Goal: Task Accomplishment & Management: Complete application form

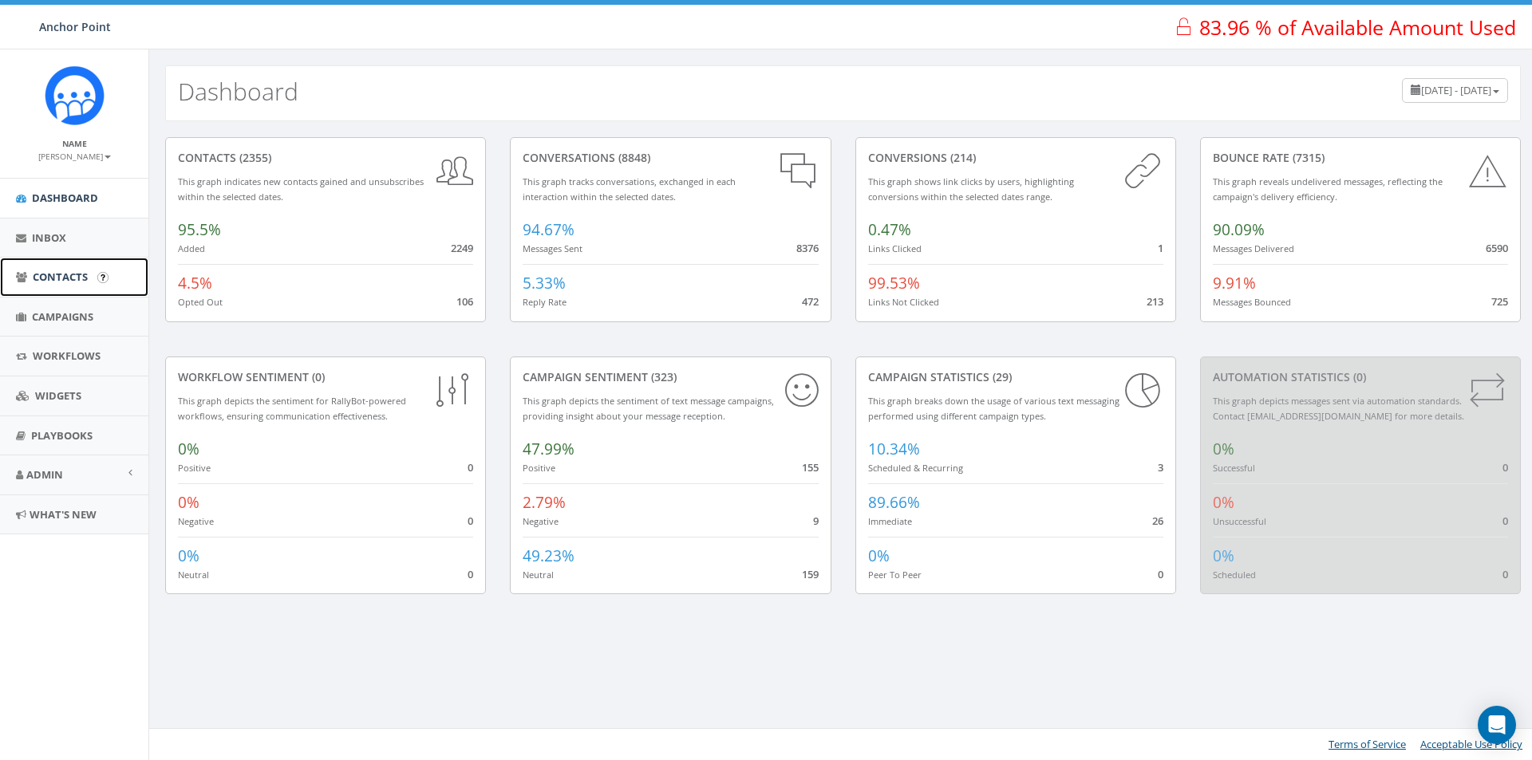
click at [57, 279] on span "Contacts" at bounding box center [60, 277] width 55 height 14
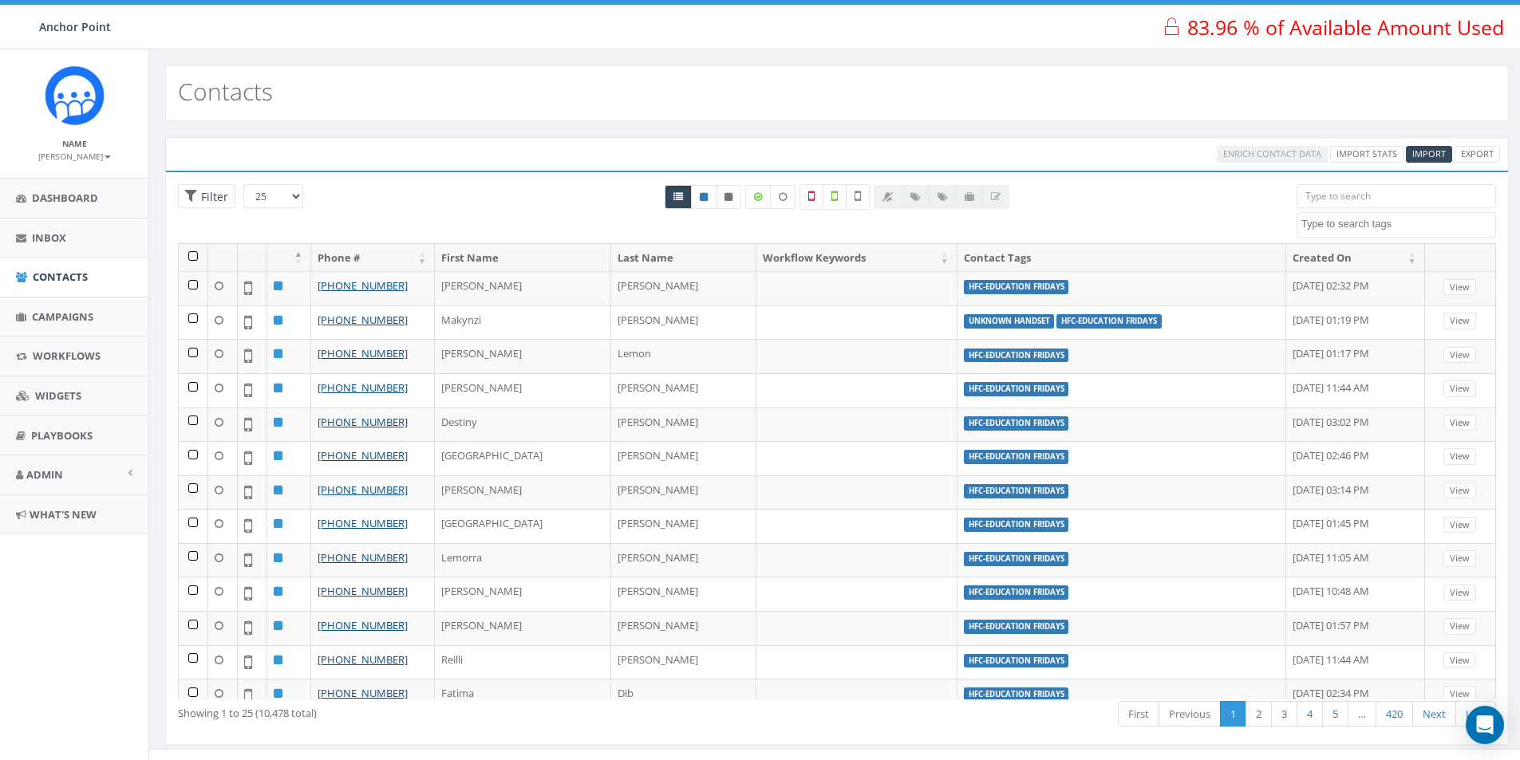
select select
click at [1382, 190] on input "search" at bounding box center [1396, 196] width 199 height 24
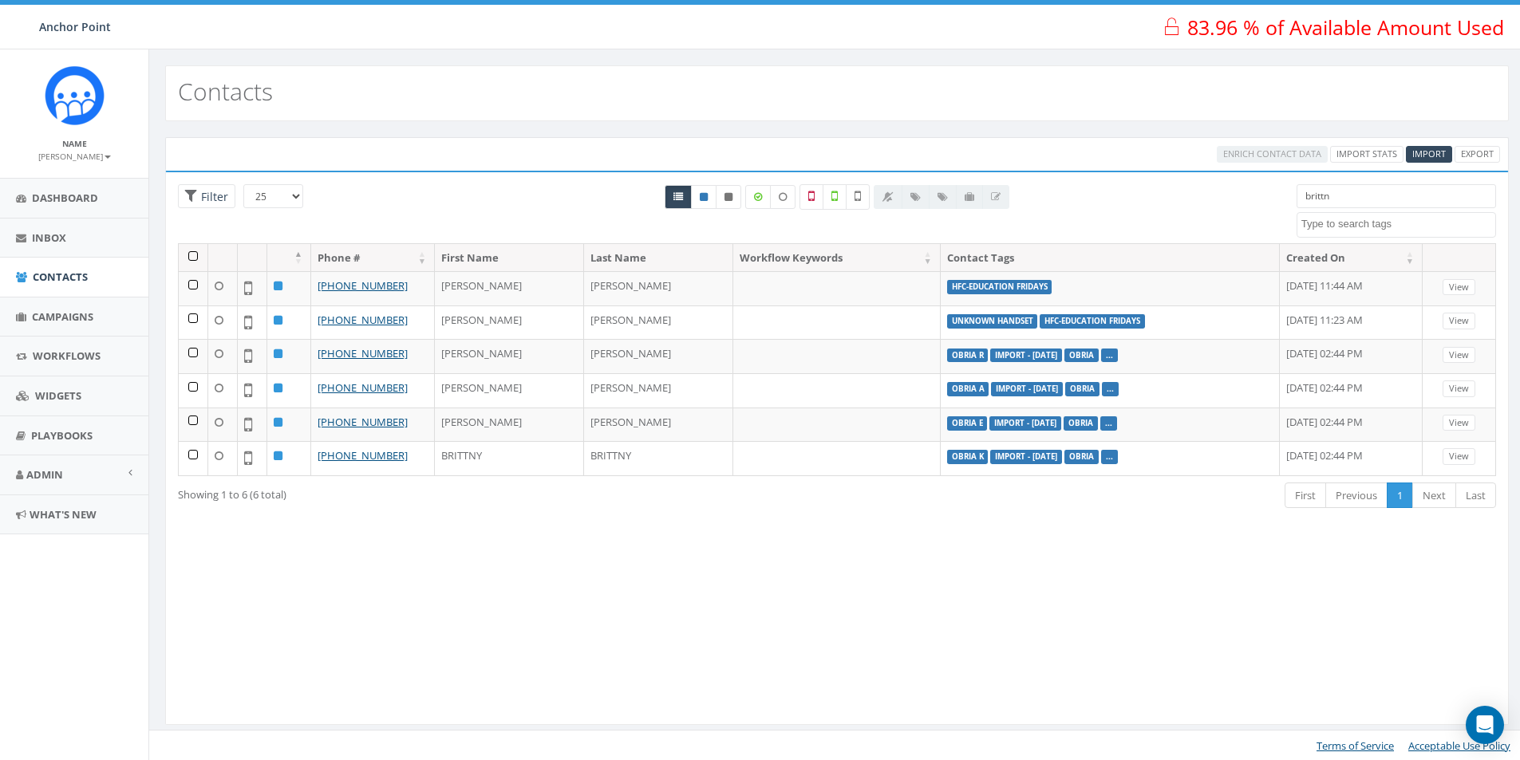
type input "brittn"
click at [81, 314] on span "Campaigns" at bounding box center [62, 317] width 61 height 14
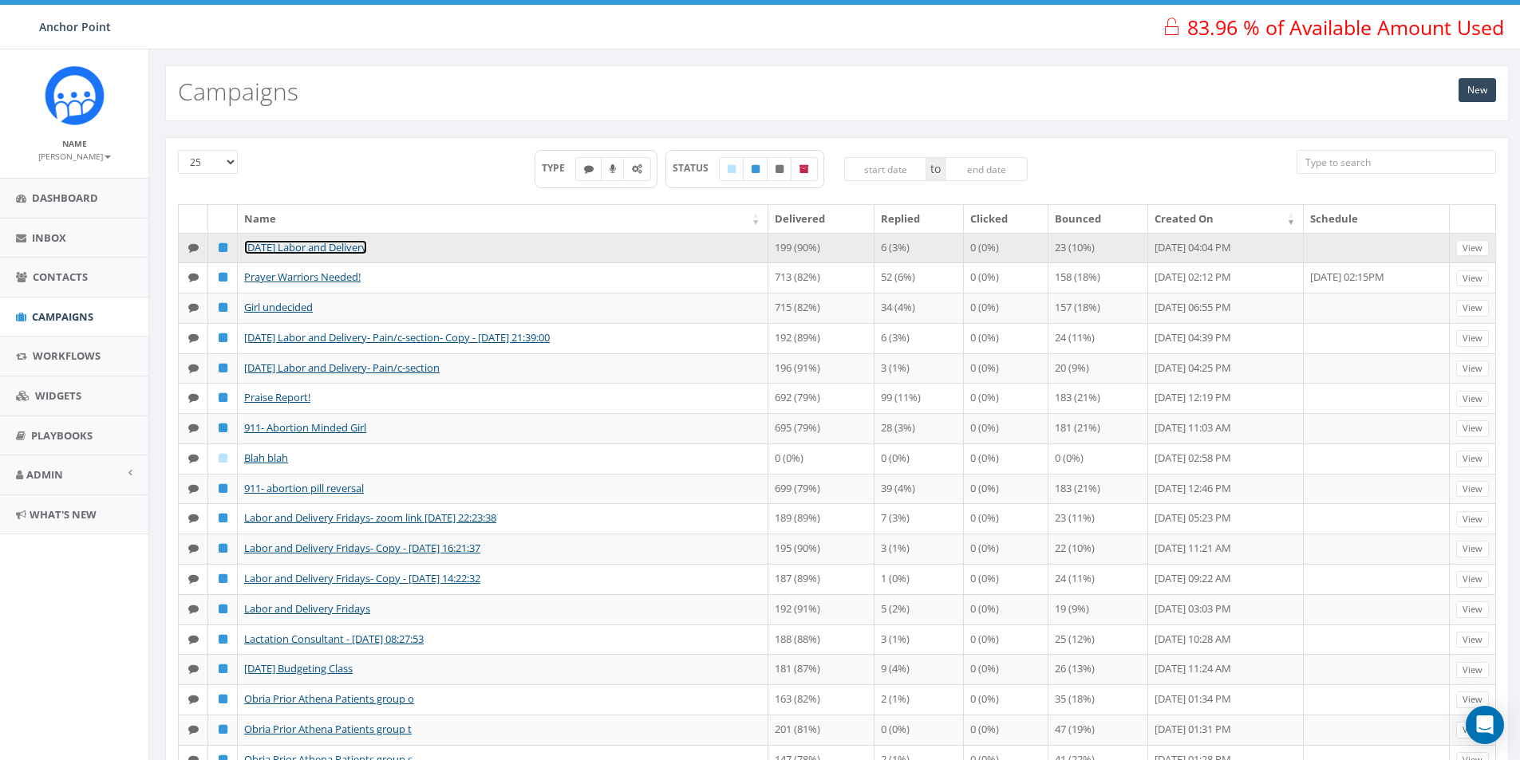
click at [361, 249] on link "Aug 27 Labor and Delivery" at bounding box center [305, 247] width 123 height 14
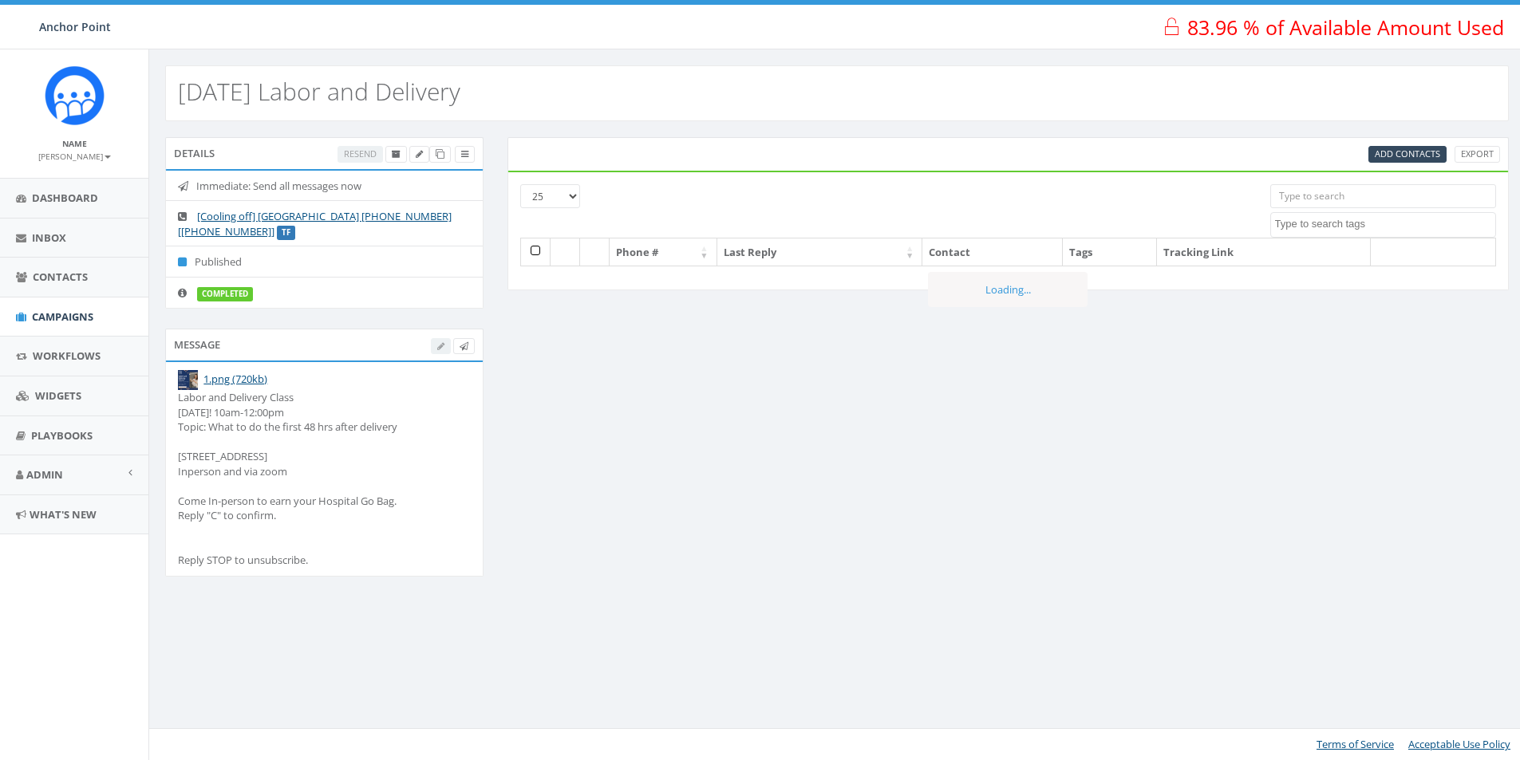
select select
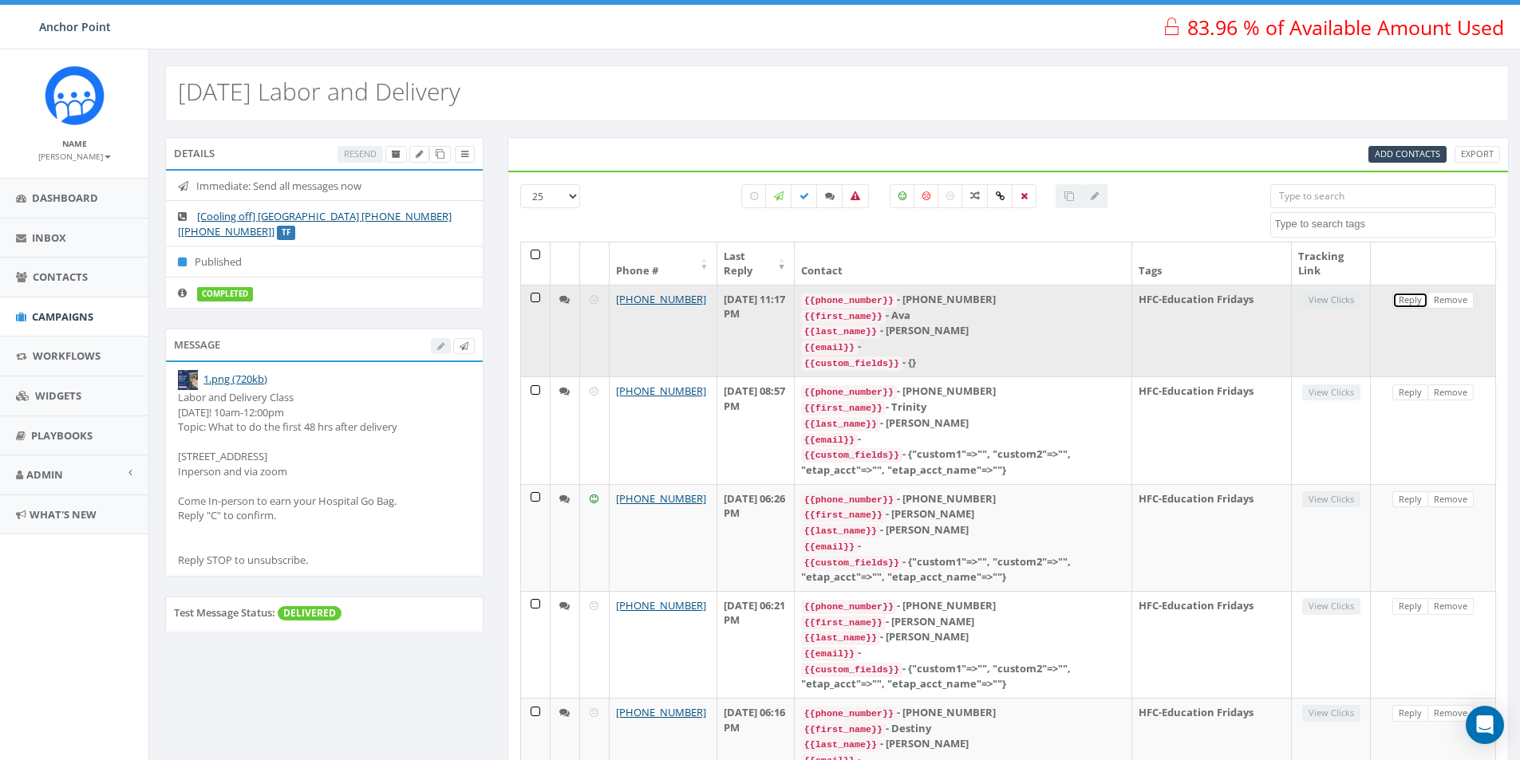
click at [1411, 302] on link "Reply" at bounding box center [1410, 300] width 36 height 17
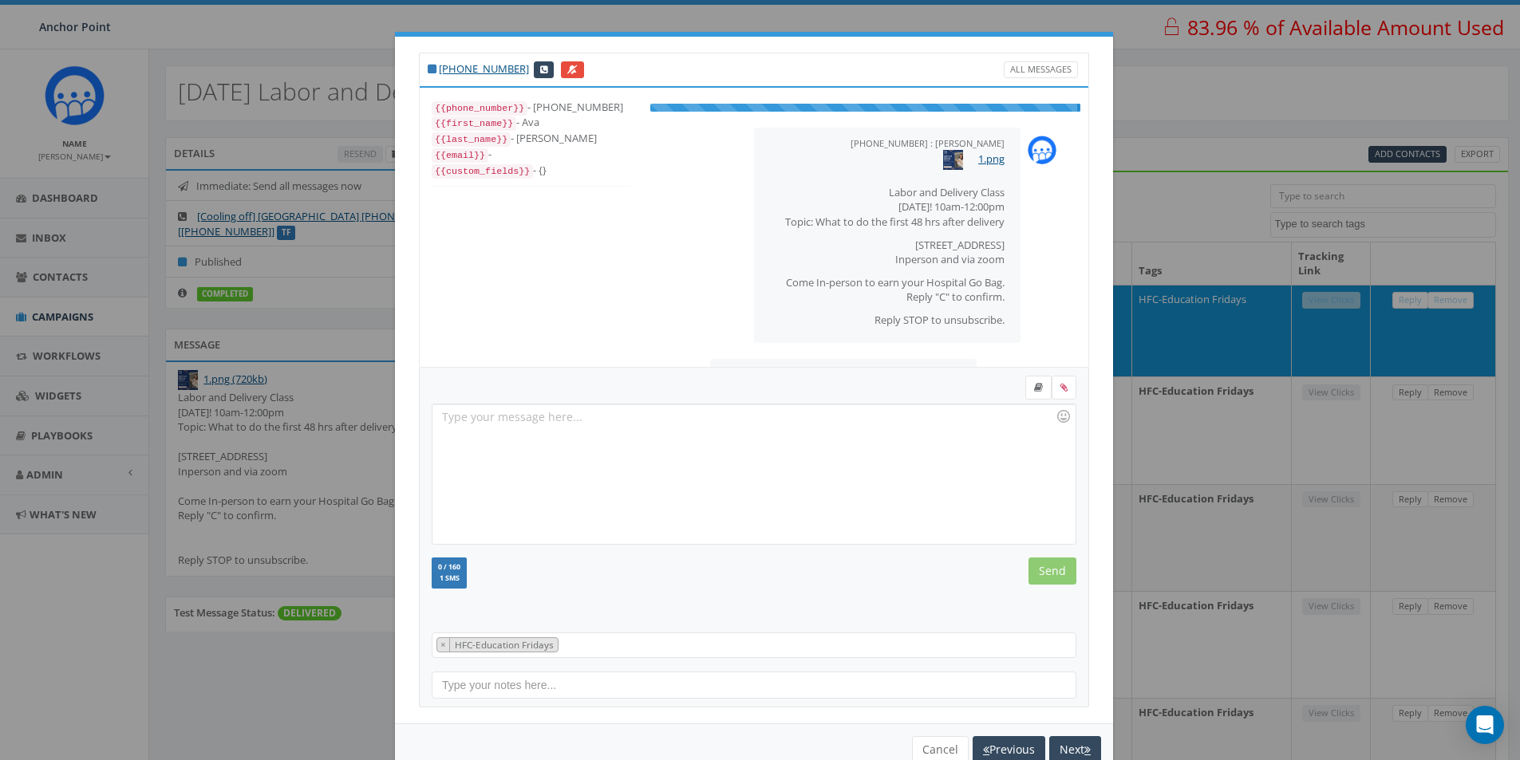
scroll to position [61, 0]
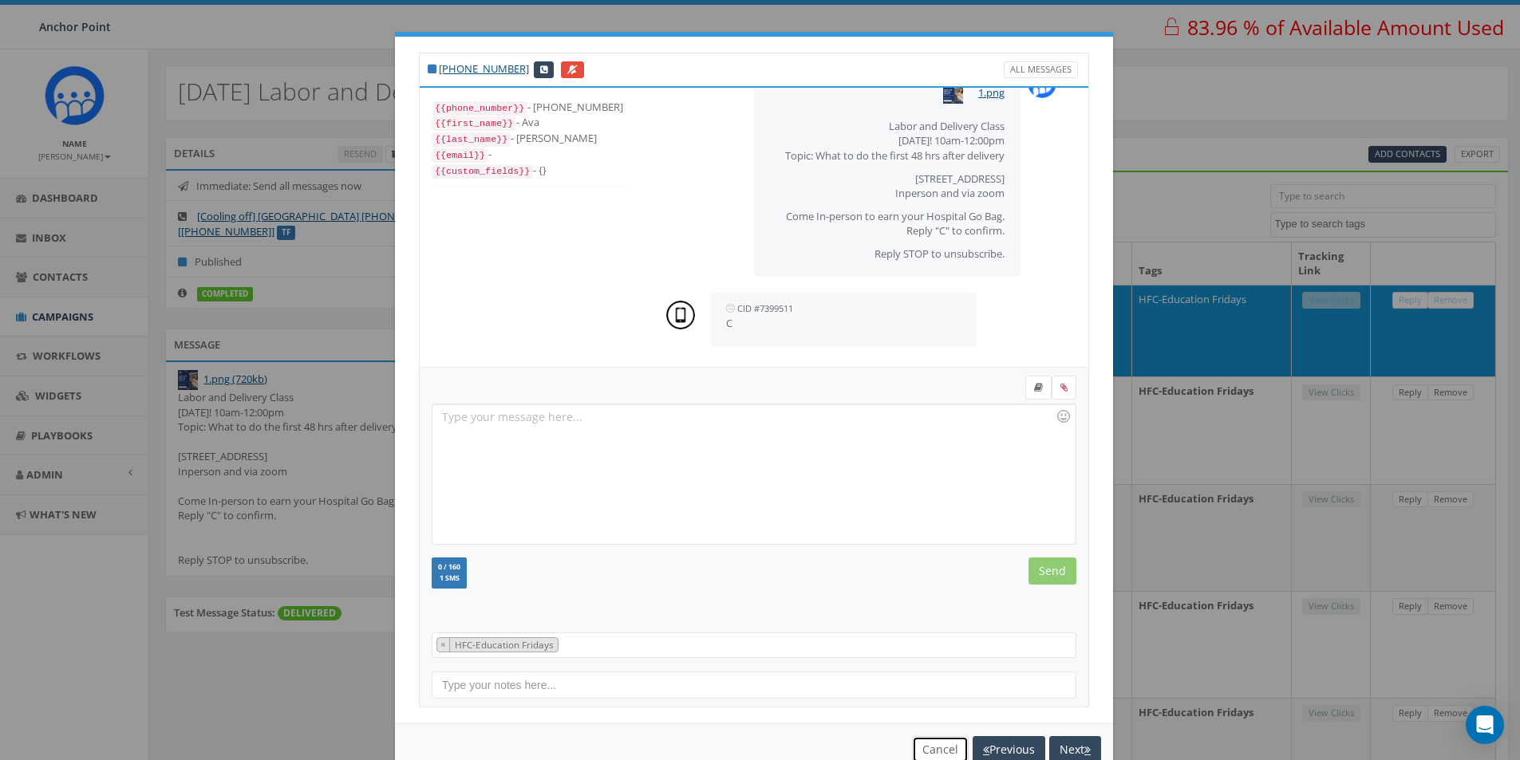
click at [931, 751] on button "Cancel" at bounding box center [940, 749] width 57 height 27
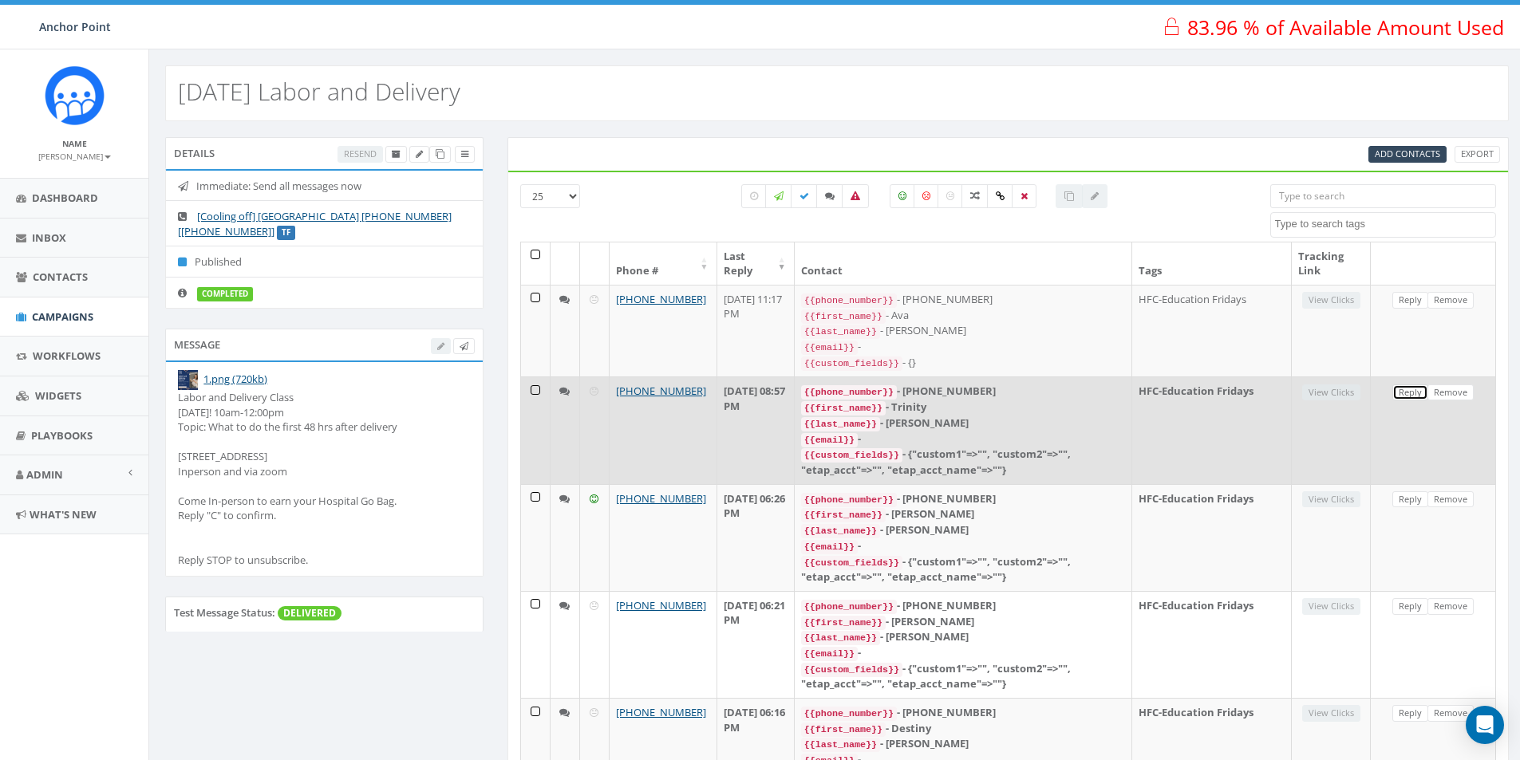
click at [1409, 389] on link "Reply" at bounding box center [1410, 393] width 36 height 17
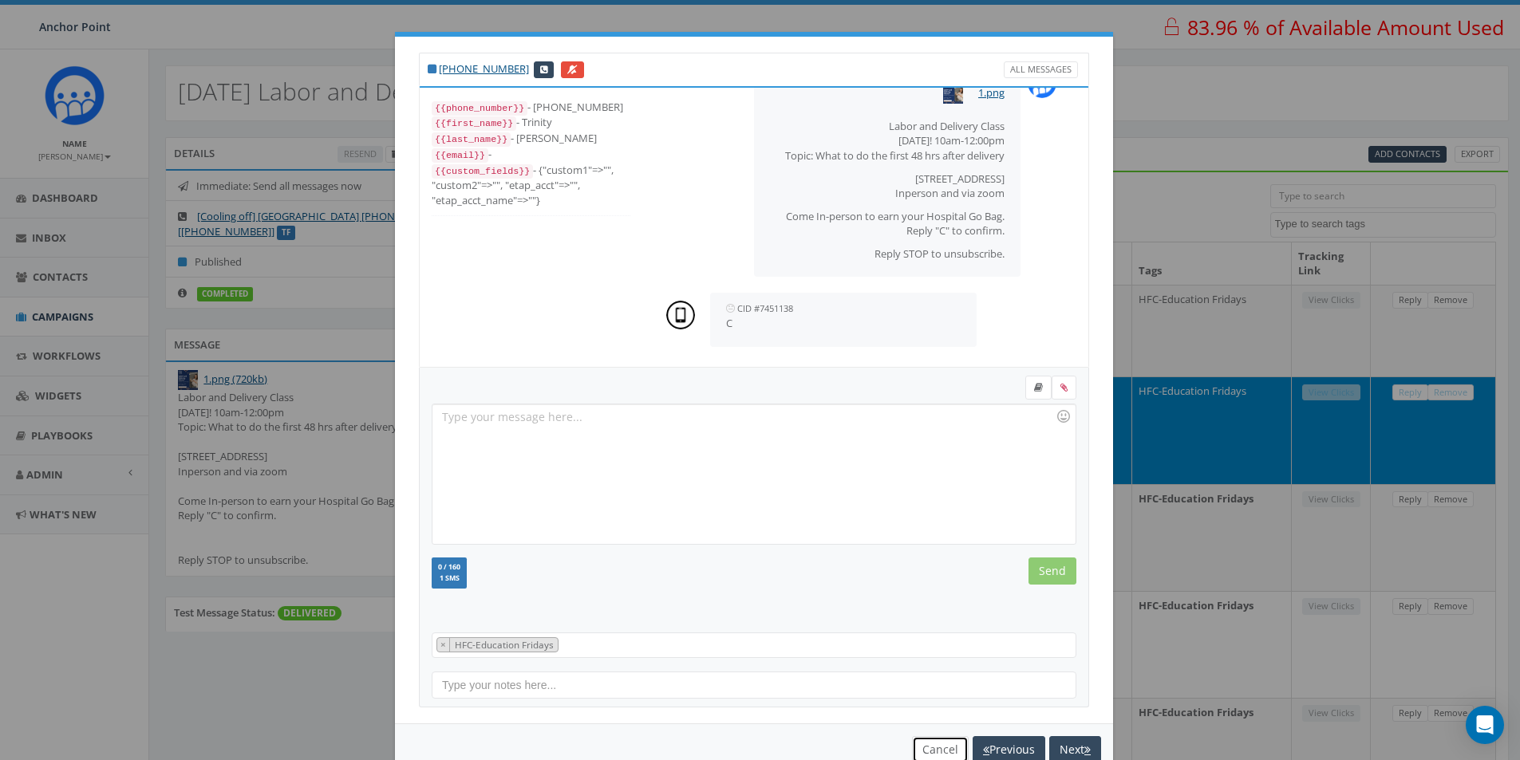
click at [943, 740] on button "Cancel" at bounding box center [940, 749] width 57 height 27
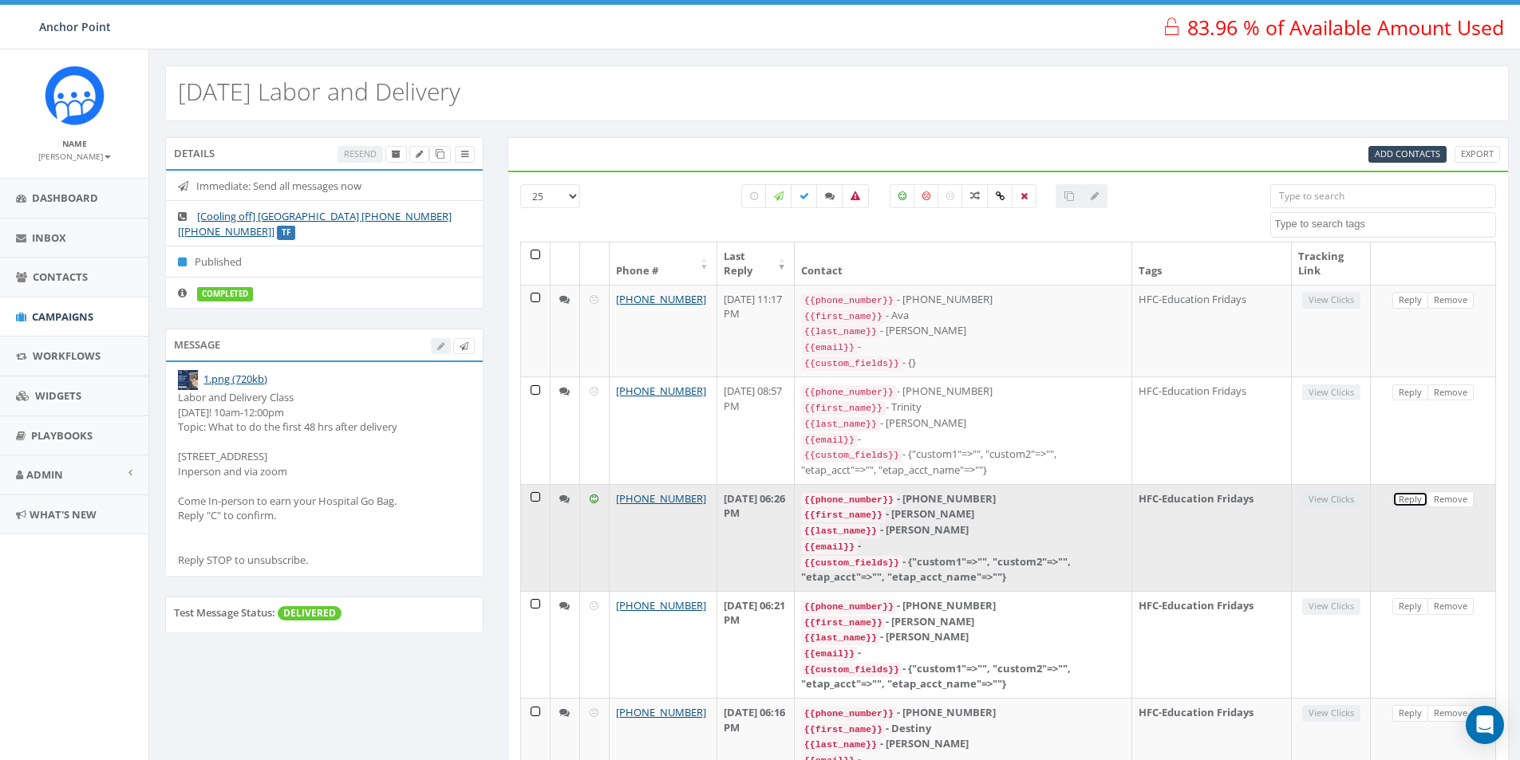
click at [1410, 497] on link "Reply" at bounding box center [1410, 499] width 36 height 17
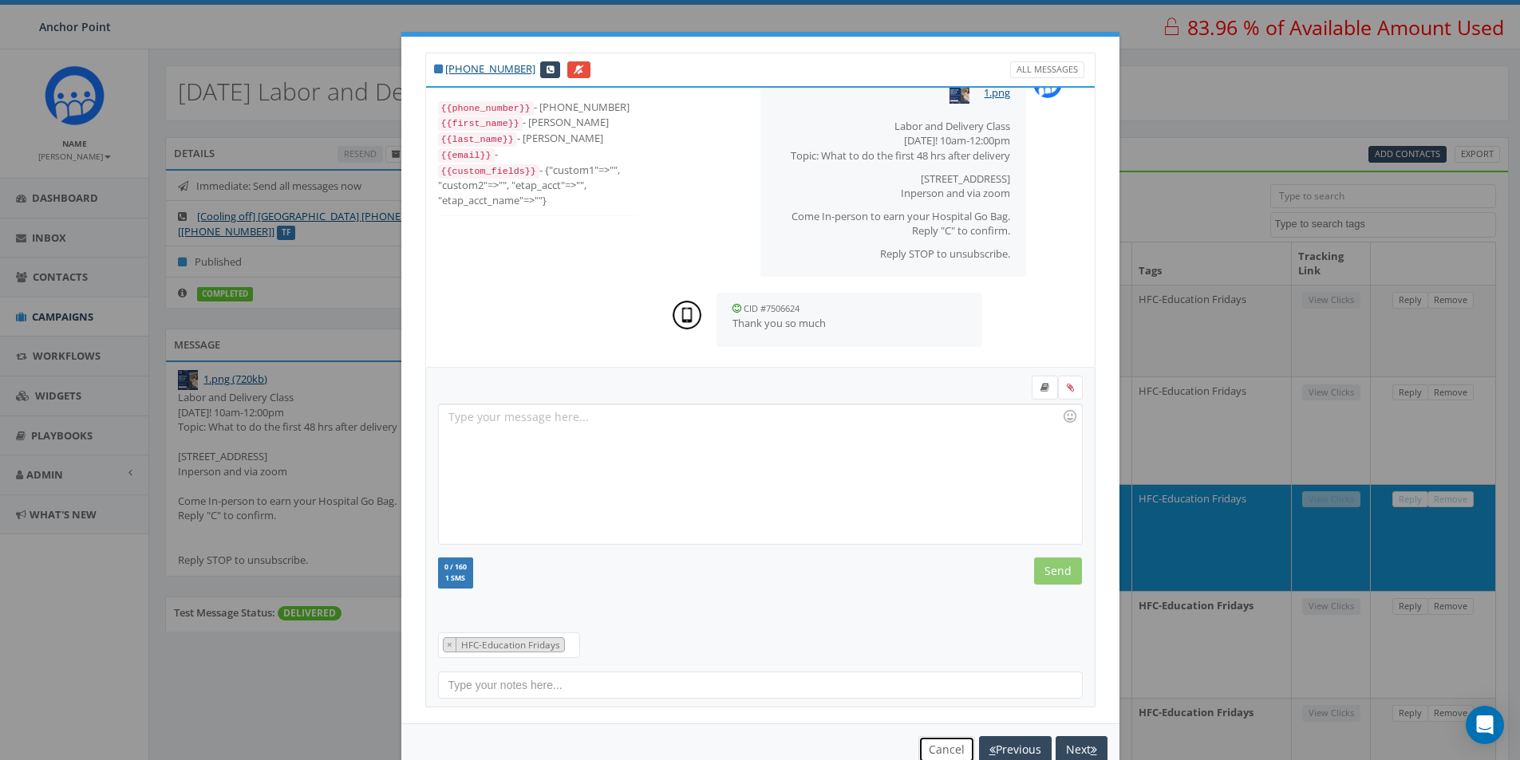
click at [928, 747] on button "Cancel" at bounding box center [946, 749] width 57 height 27
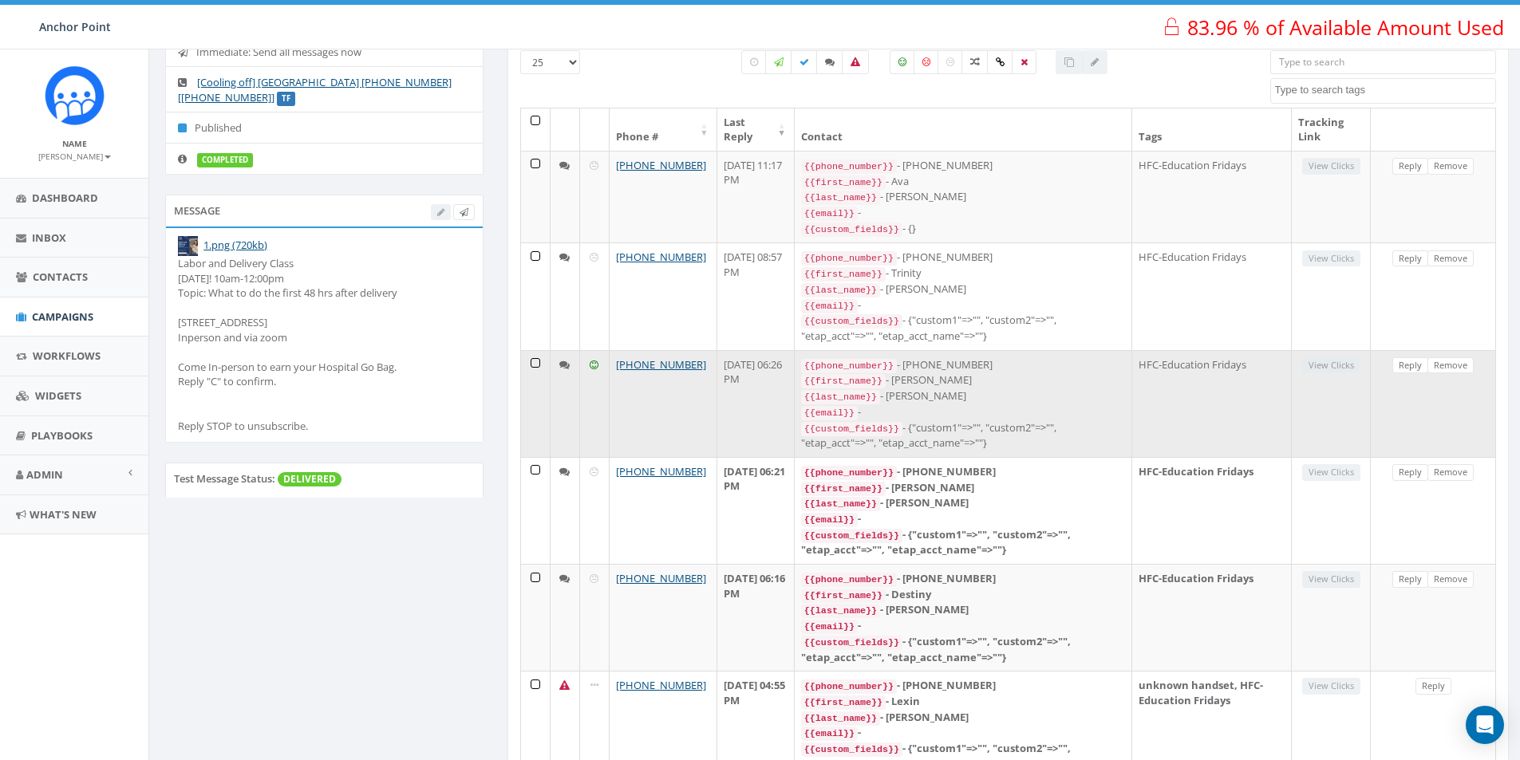
scroll to position [239, 0]
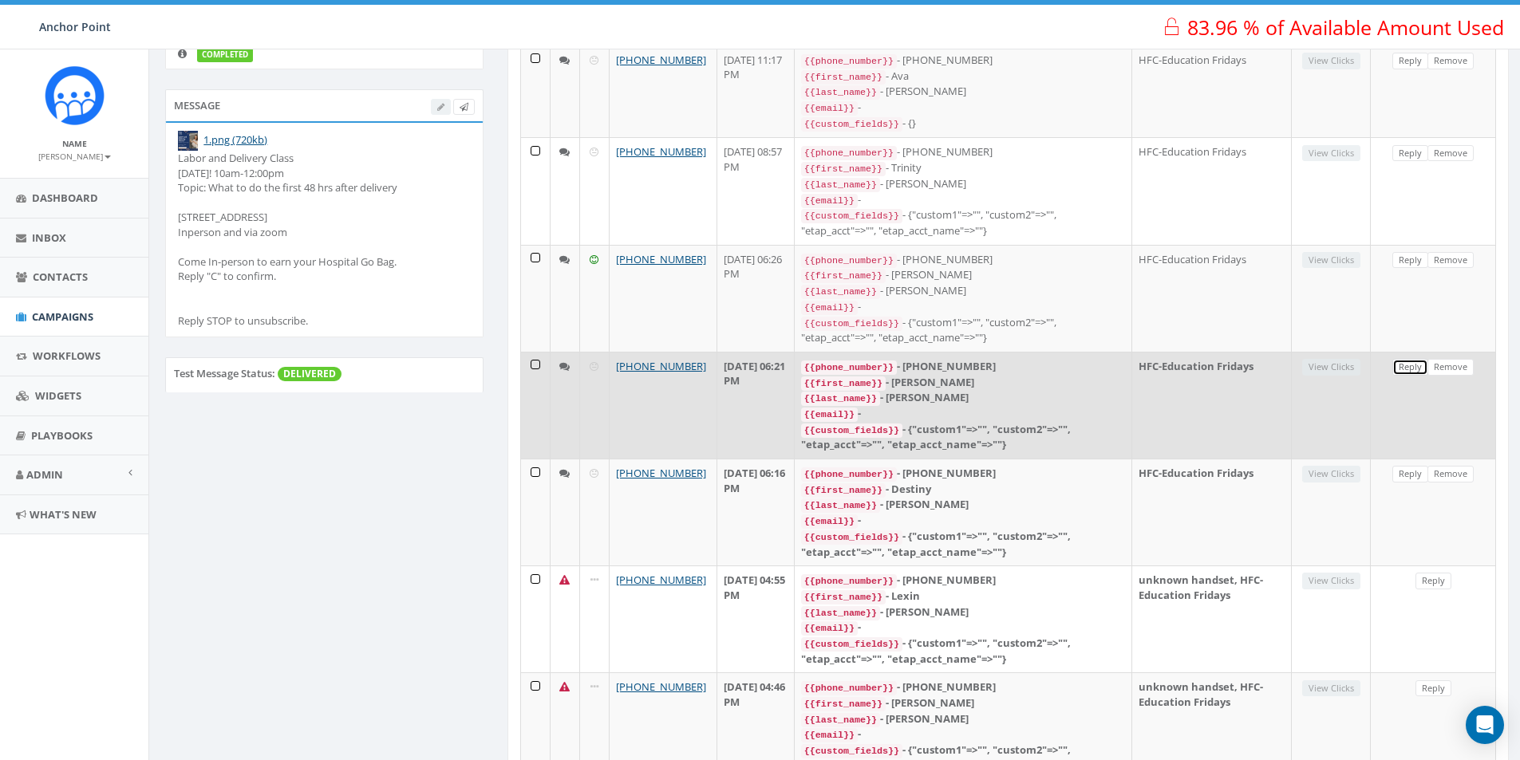
click at [1407, 359] on link "Reply" at bounding box center [1410, 367] width 36 height 17
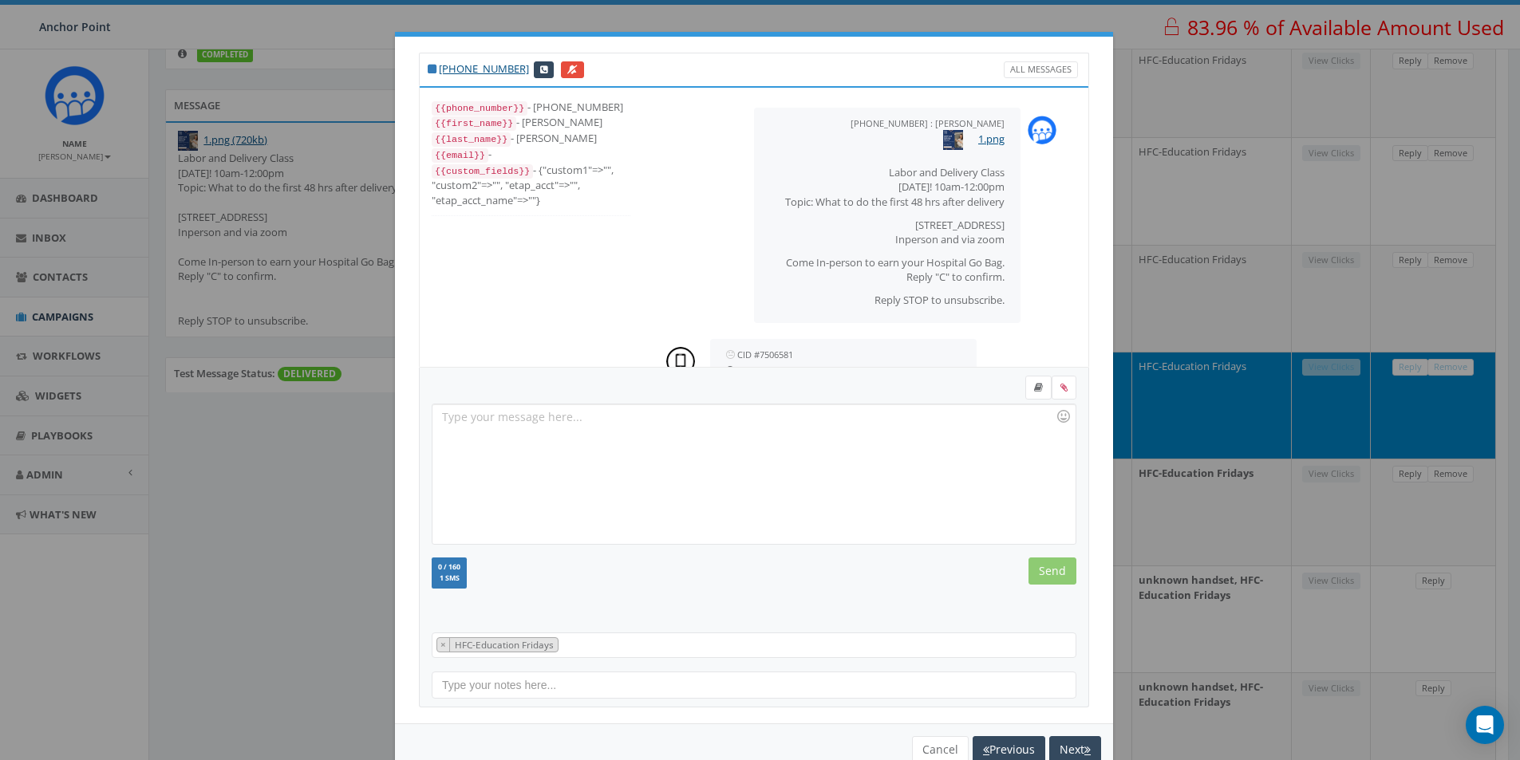
scroll to position [61, 0]
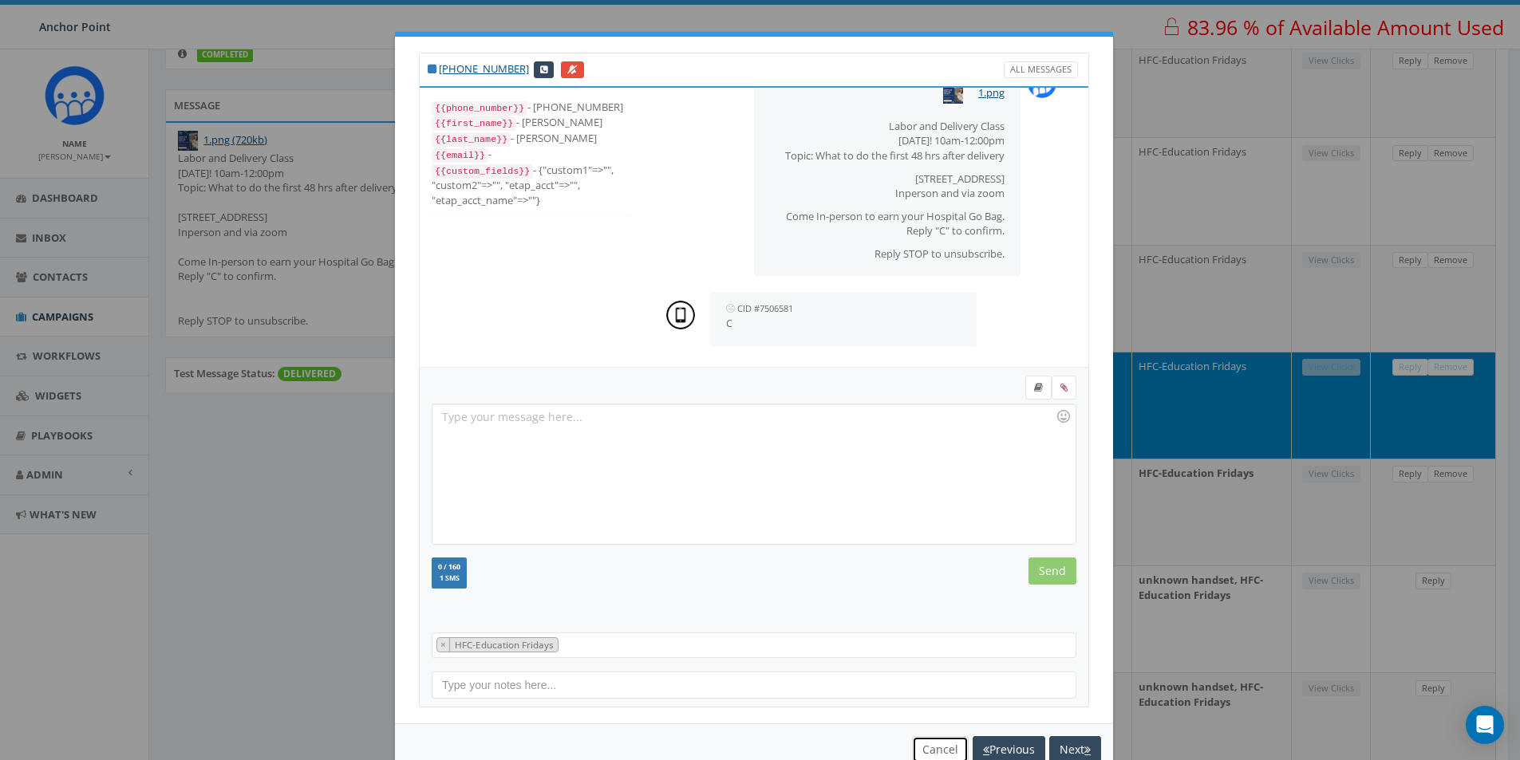
click at [936, 748] on button "Cancel" at bounding box center [940, 749] width 57 height 27
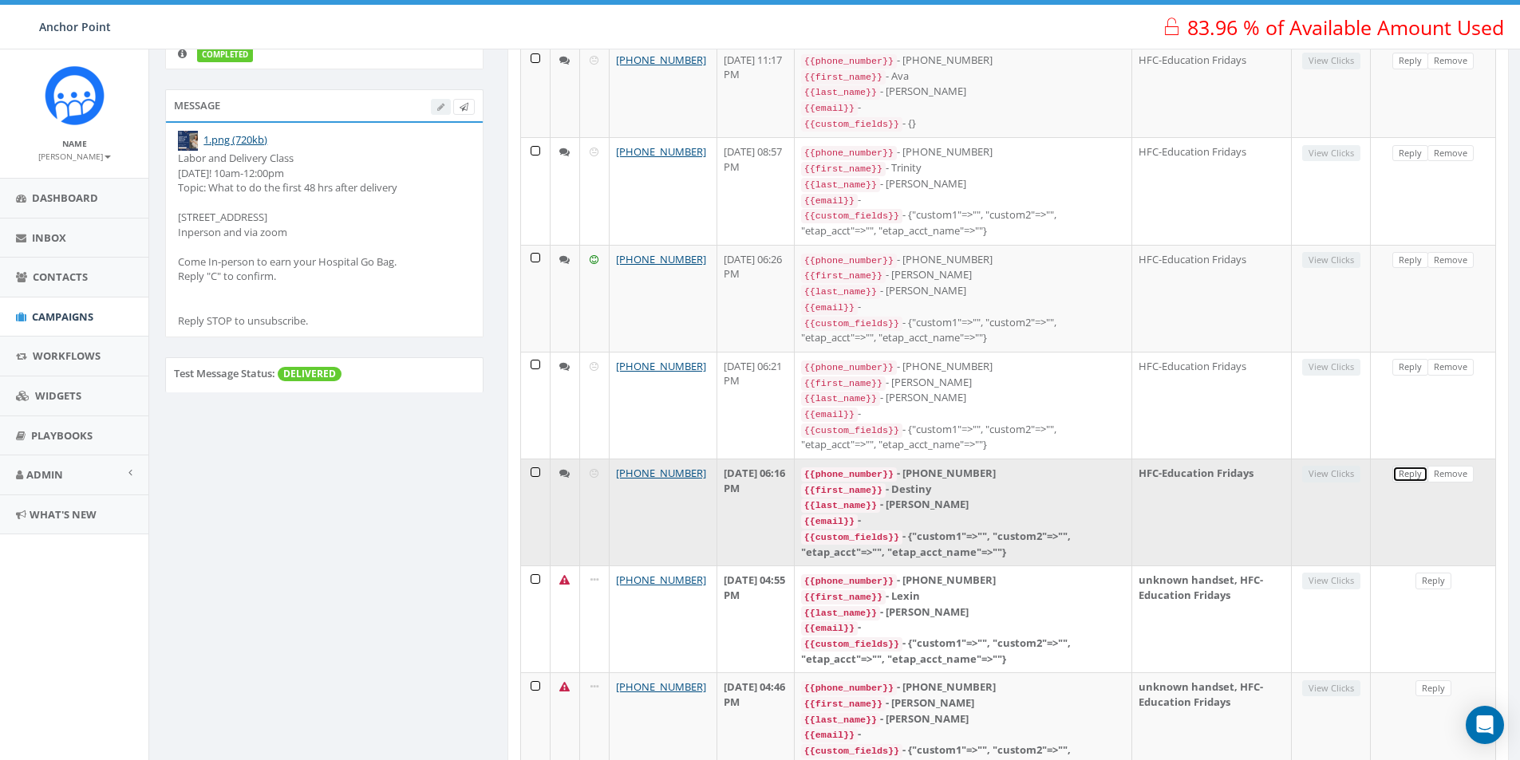
click at [1409, 466] on link "Reply" at bounding box center [1410, 474] width 36 height 17
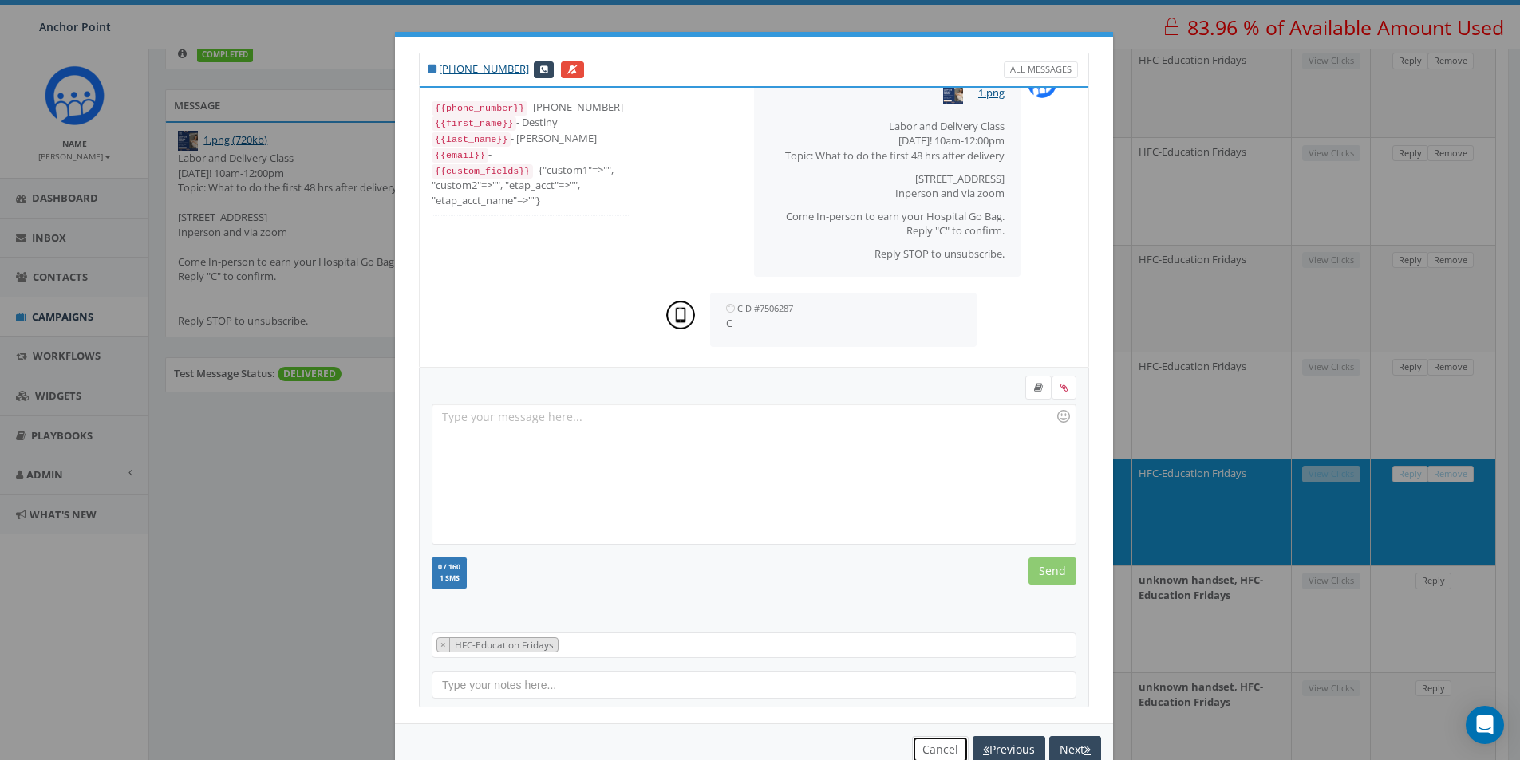
click at [928, 748] on button "Cancel" at bounding box center [940, 749] width 57 height 27
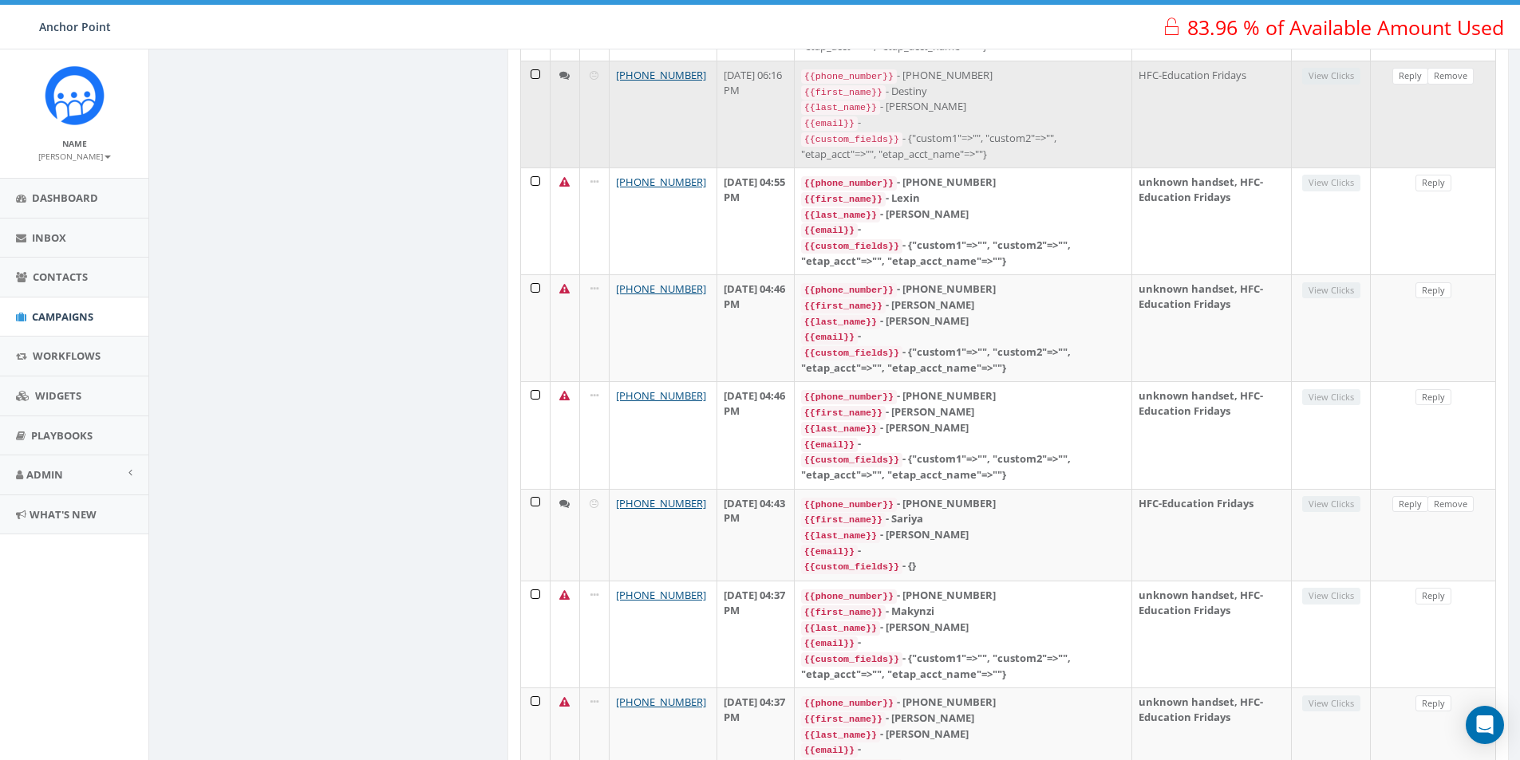
scroll to position [638, 0]
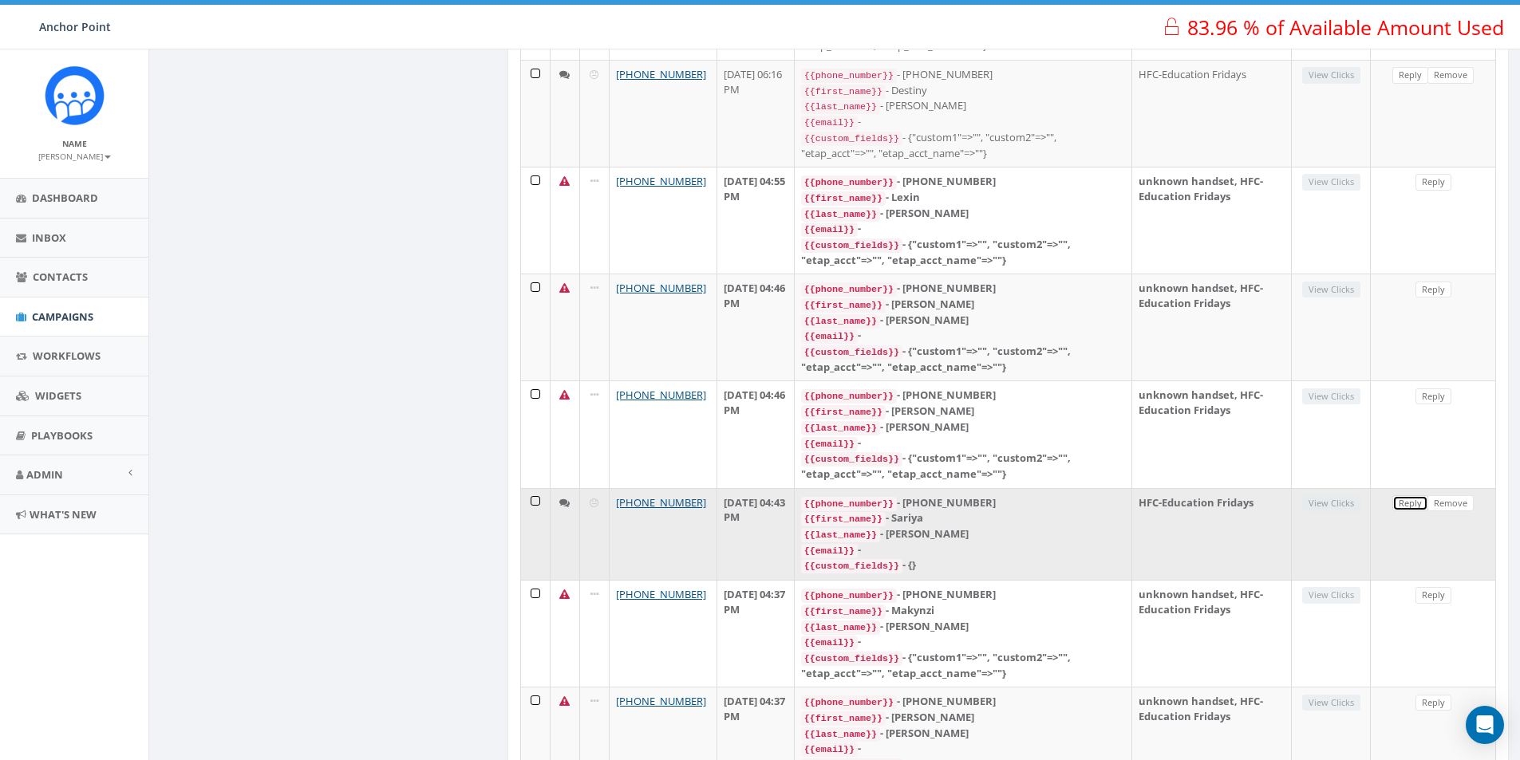
click at [1418, 495] on link "Reply" at bounding box center [1410, 503] width 36 height 17
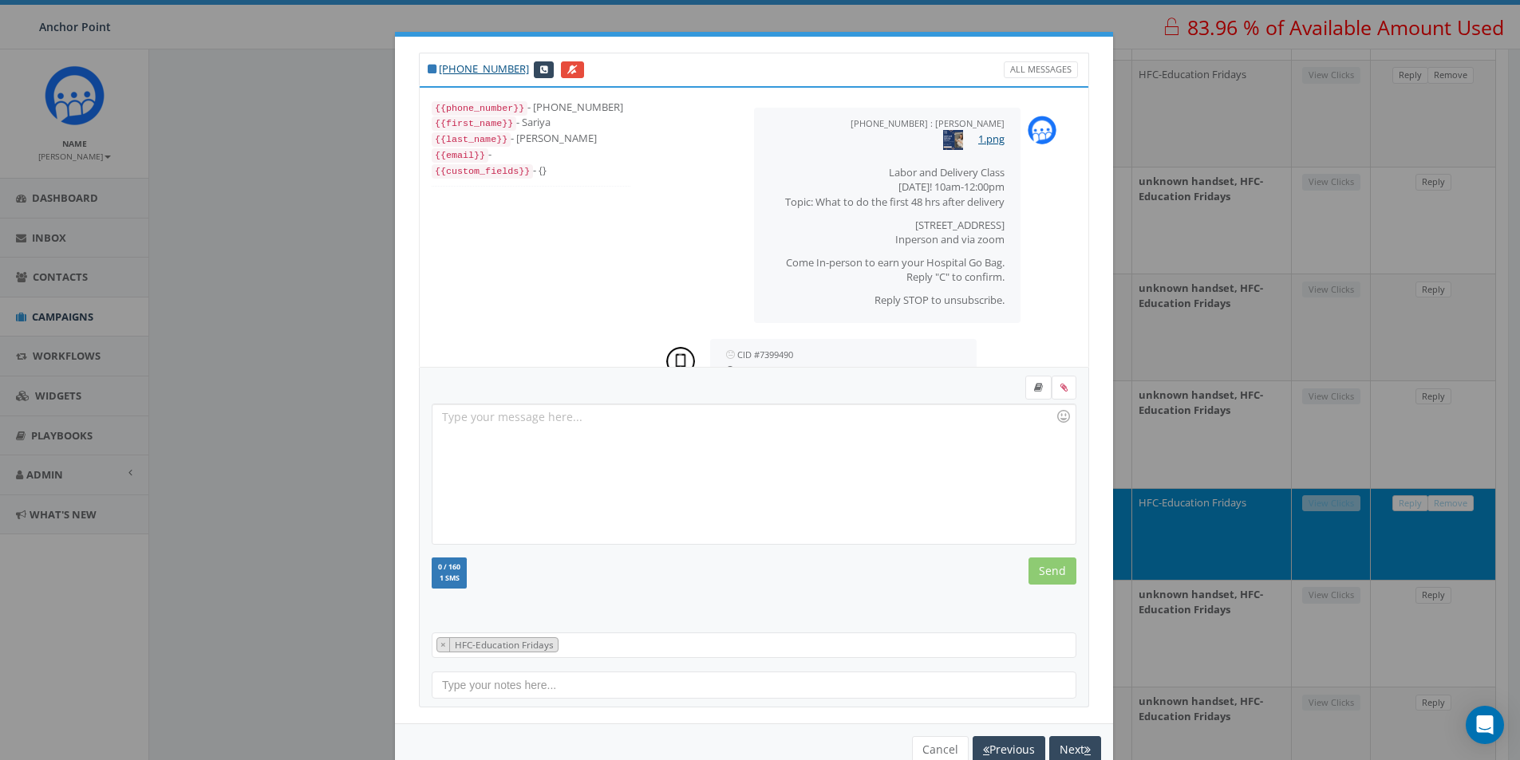
scroll to position [61, 0]
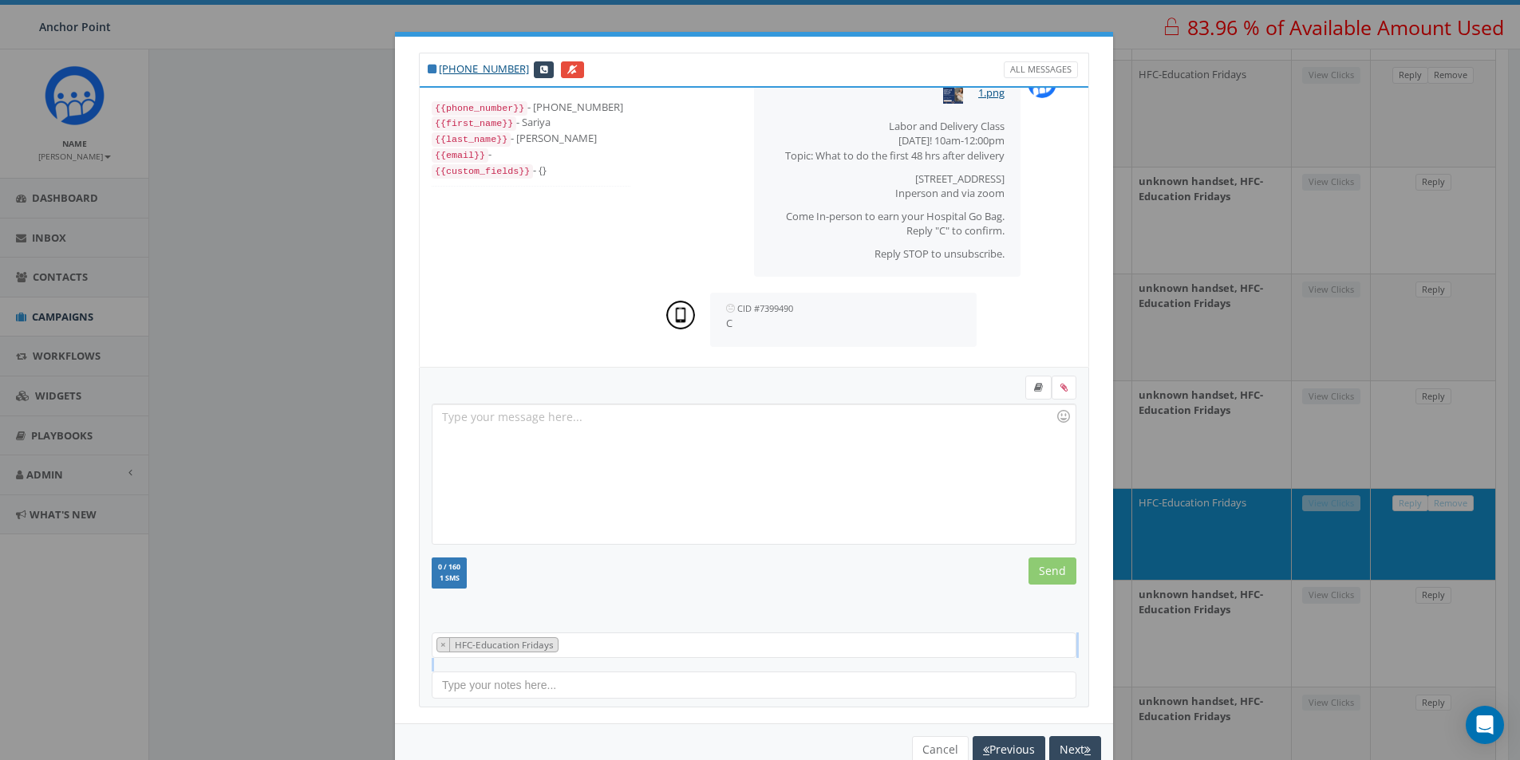
drag, startPoint x: 1043, startPoint y: 683, endPoint x: 1004, endPoint y: 726, distance: 58.2
click at [1008, 723] on div "+1 832-714-2470 All Messages {{phone_number}} - +18327142470 {{first_name}} - S…" at bounding box center [754, 380] width 718 height 687
click at [937, 753] on button "Cancel" at bounding box center [940, 749] width 57 height 27
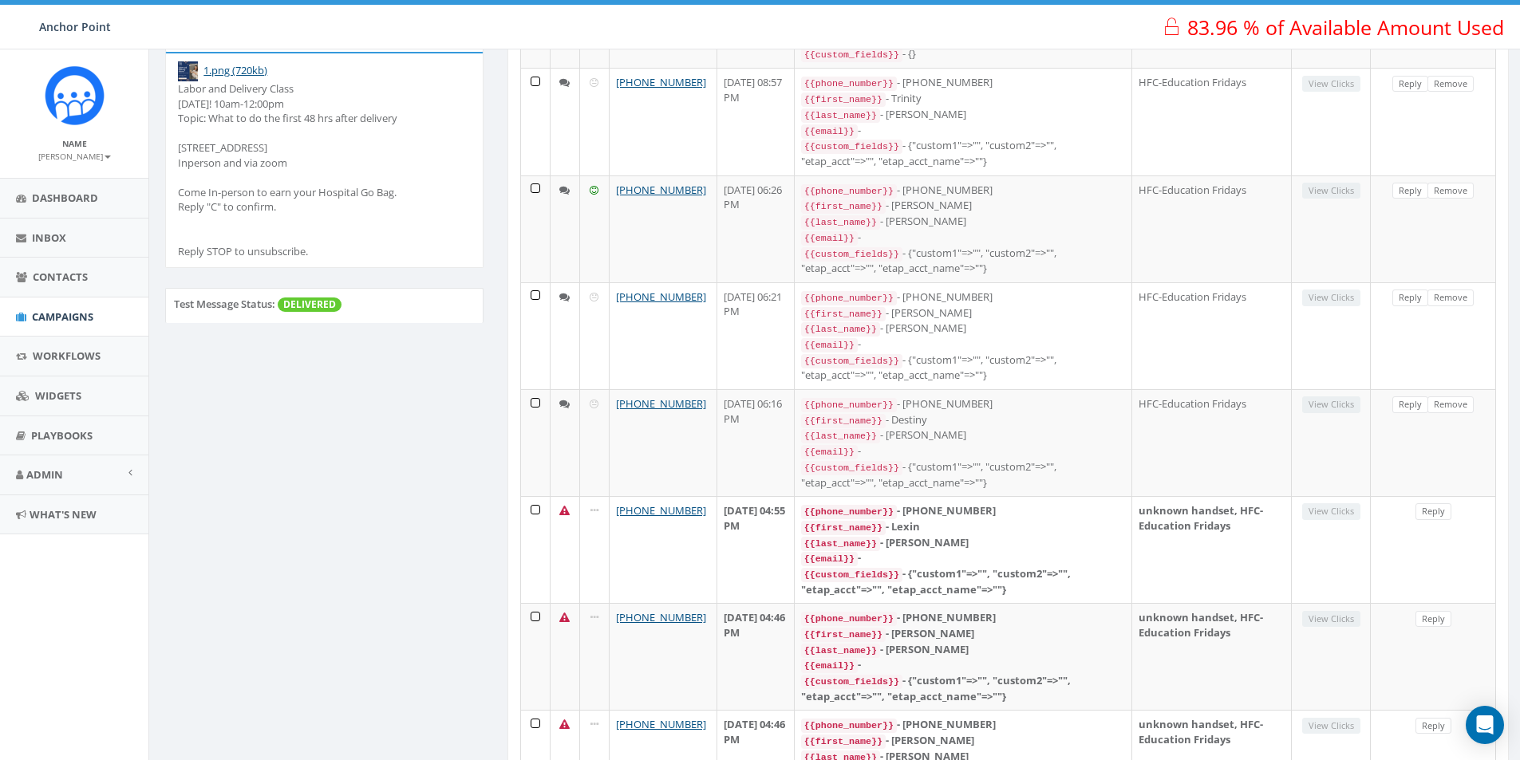
scroll to position [80, 0]
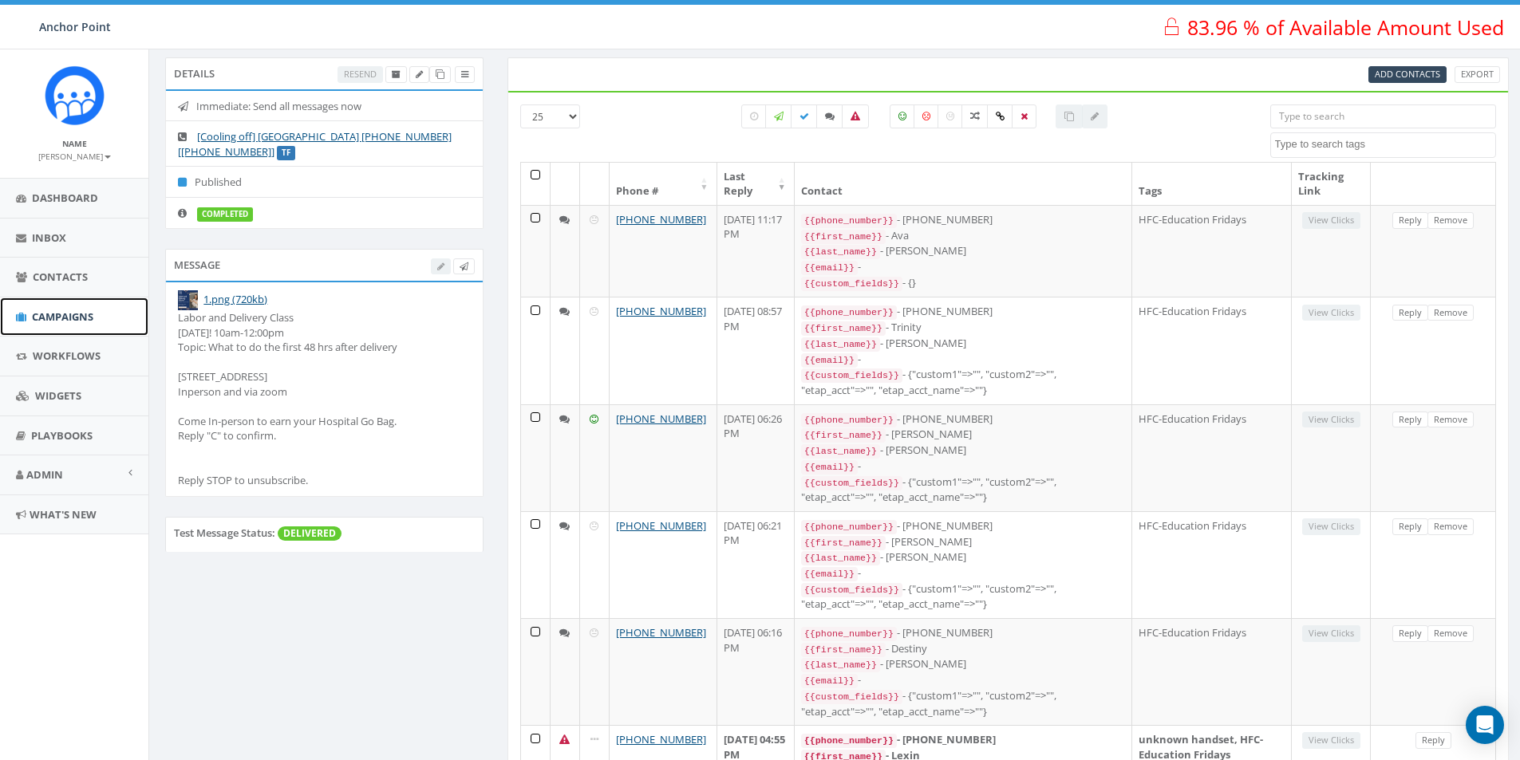
click at [50, 321] on span "Campaigns" at bounding box center [62, 317] width 61 height 14
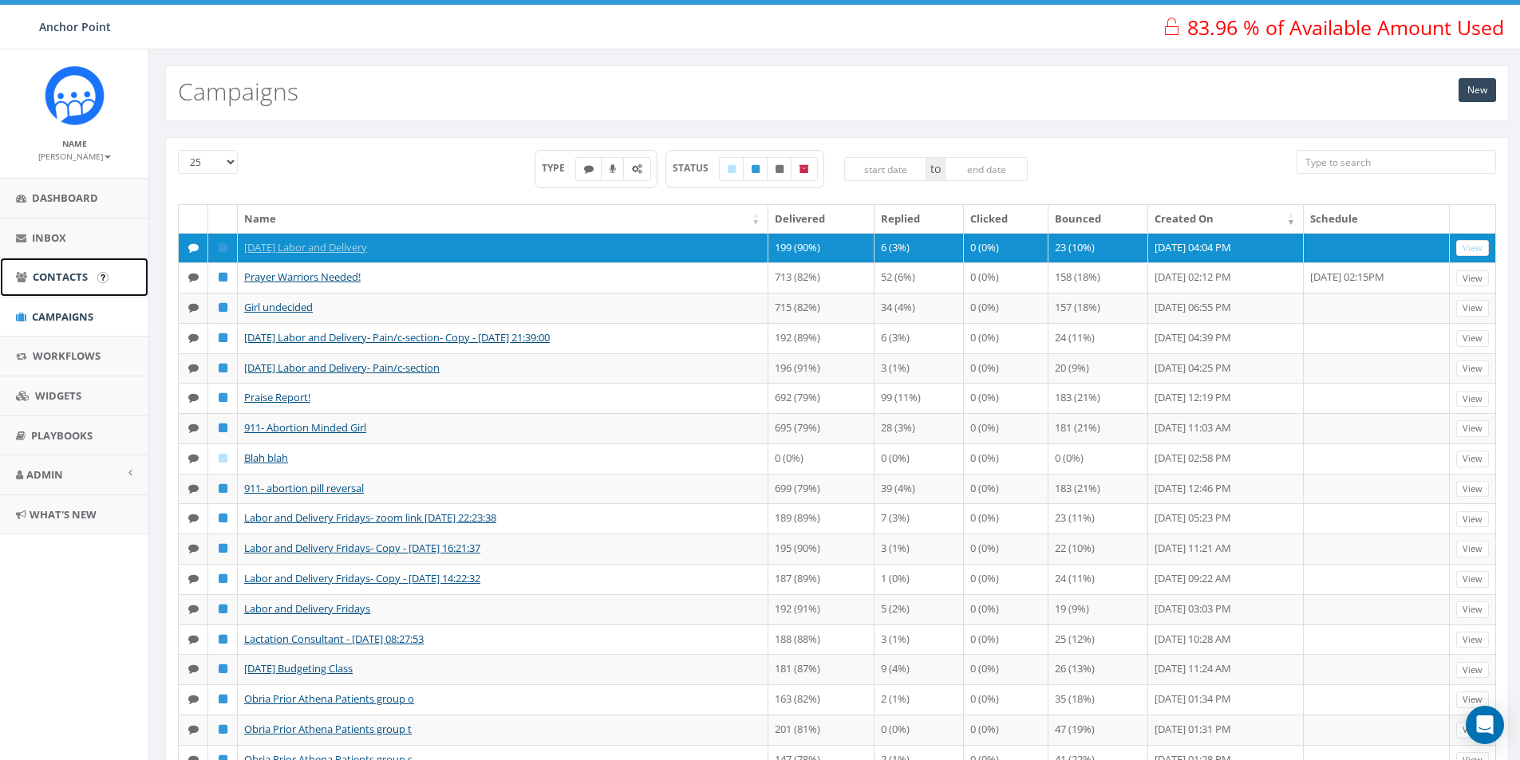
click at [49, 275] on span "Contacts" at bounding box center [60, 277] width 55 height 14
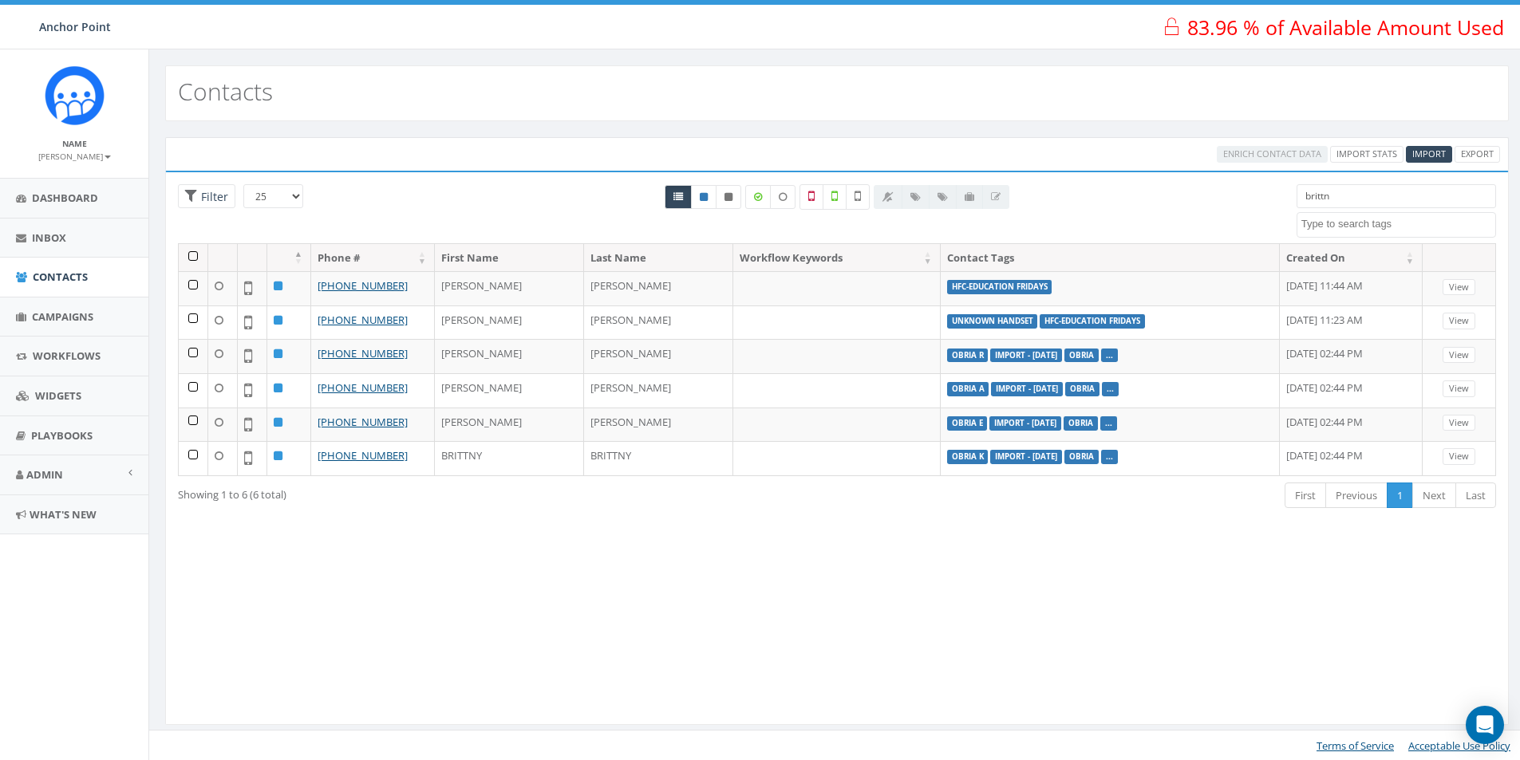
select select
drag, startPoint x: 1335, startPoint y: 199, endPoint x: 1273, endPoint y: 202, distance: 62.3
click at [1273, 202] on div "25 50 100 Filter brittn 0613 Donor Dinner [DATE] 2024 gala 22 gala guest 911 bo…" at bounding box center [837, 213] width 1342 height 59
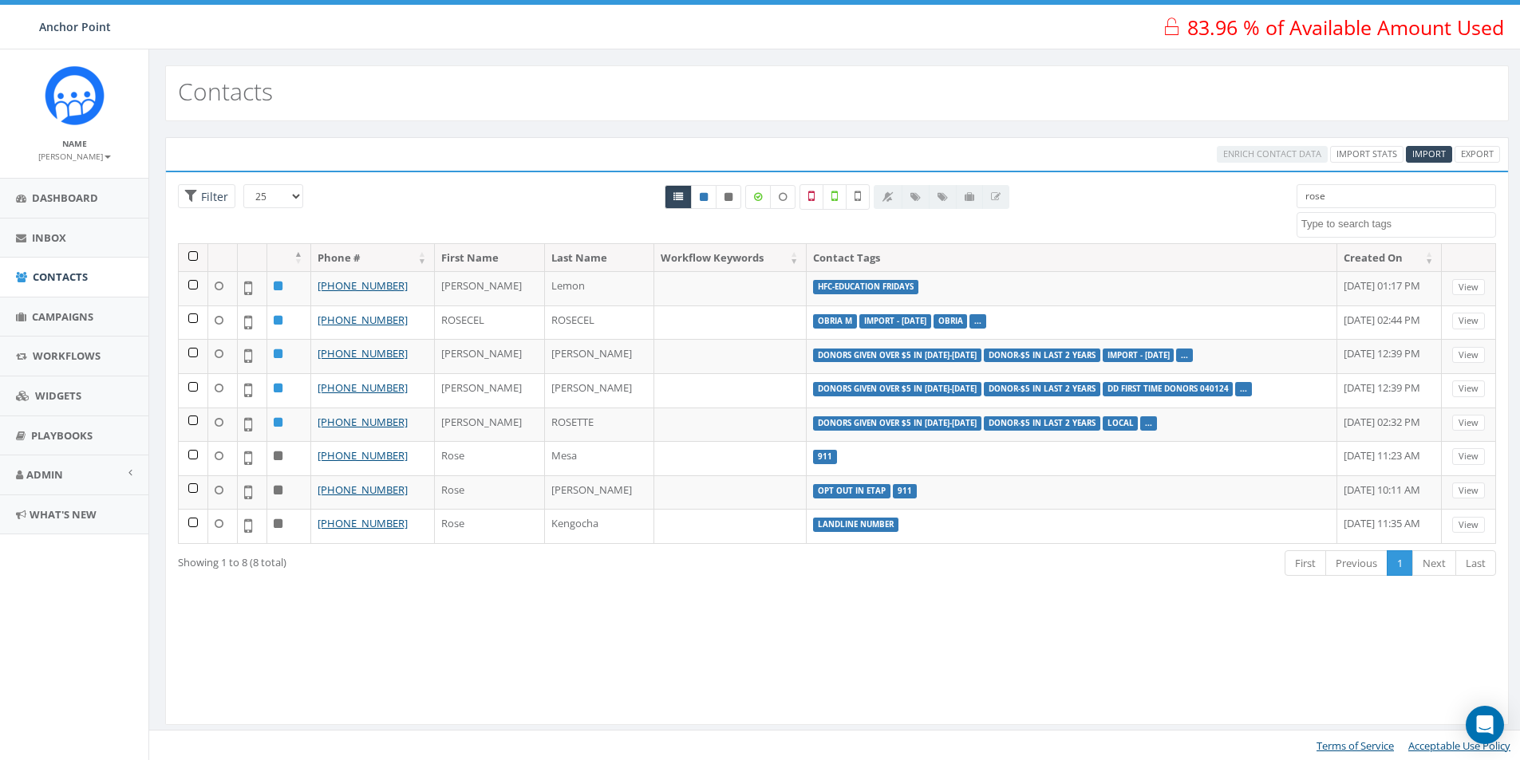
drag, startPoint x: 1337, startPoint y: 195, endPoint x: 1277, endPoint y: 205, distance: 60.6
click at [1277, 205] on div "25 50 100 Filter All 0 contact(s) on current page All 8 contact(s) filtered ros…" at bounding box center [837, 213] width 1342 height 59
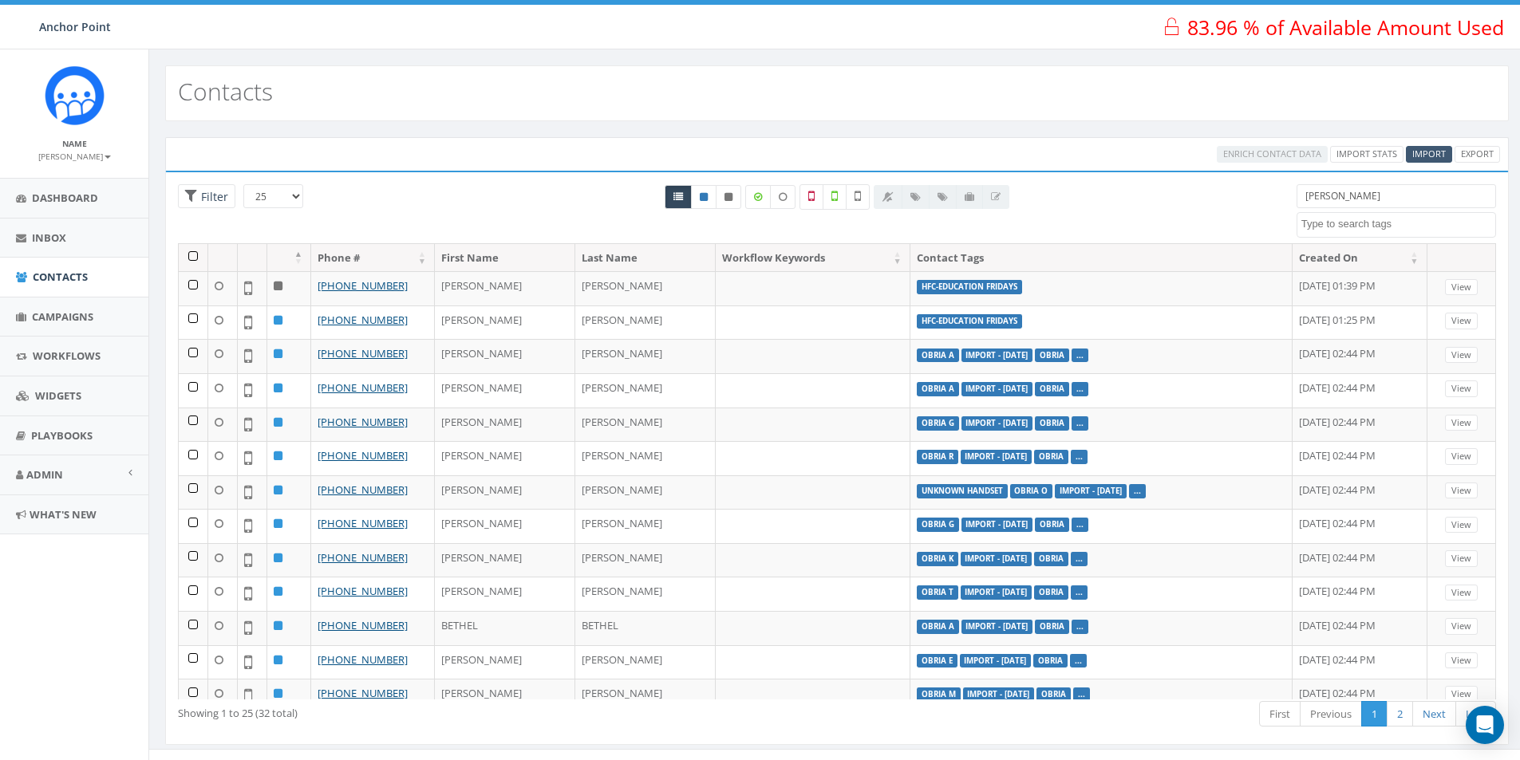
type input "[PERSON_NAME]"
click at [1413, 152] on span "Import" at bounding box center [1429, 154] width 34 height 12
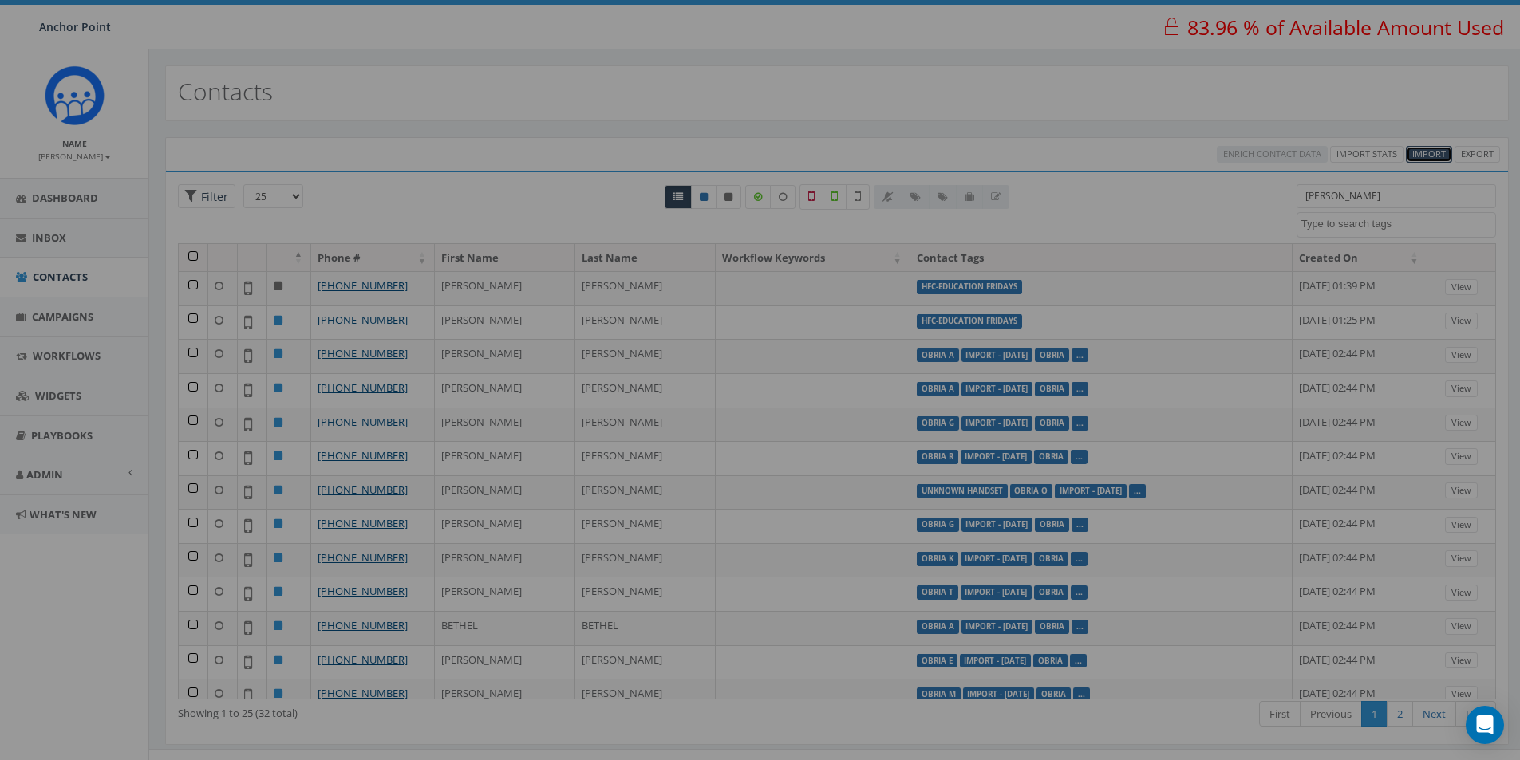
select select
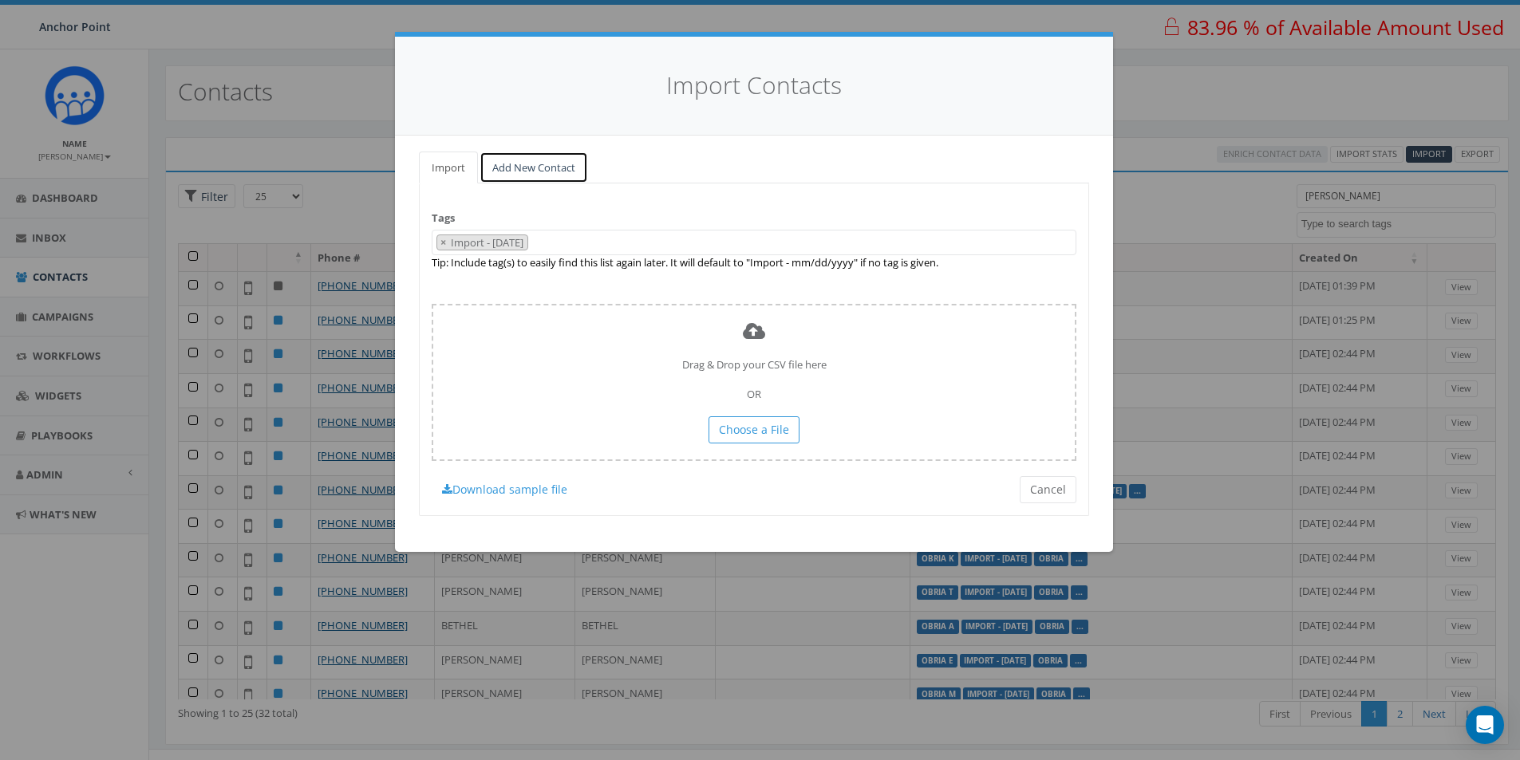
click at [527, 164] on link "Add New Contact" at bounding box center [534, 168] width 109 height 33
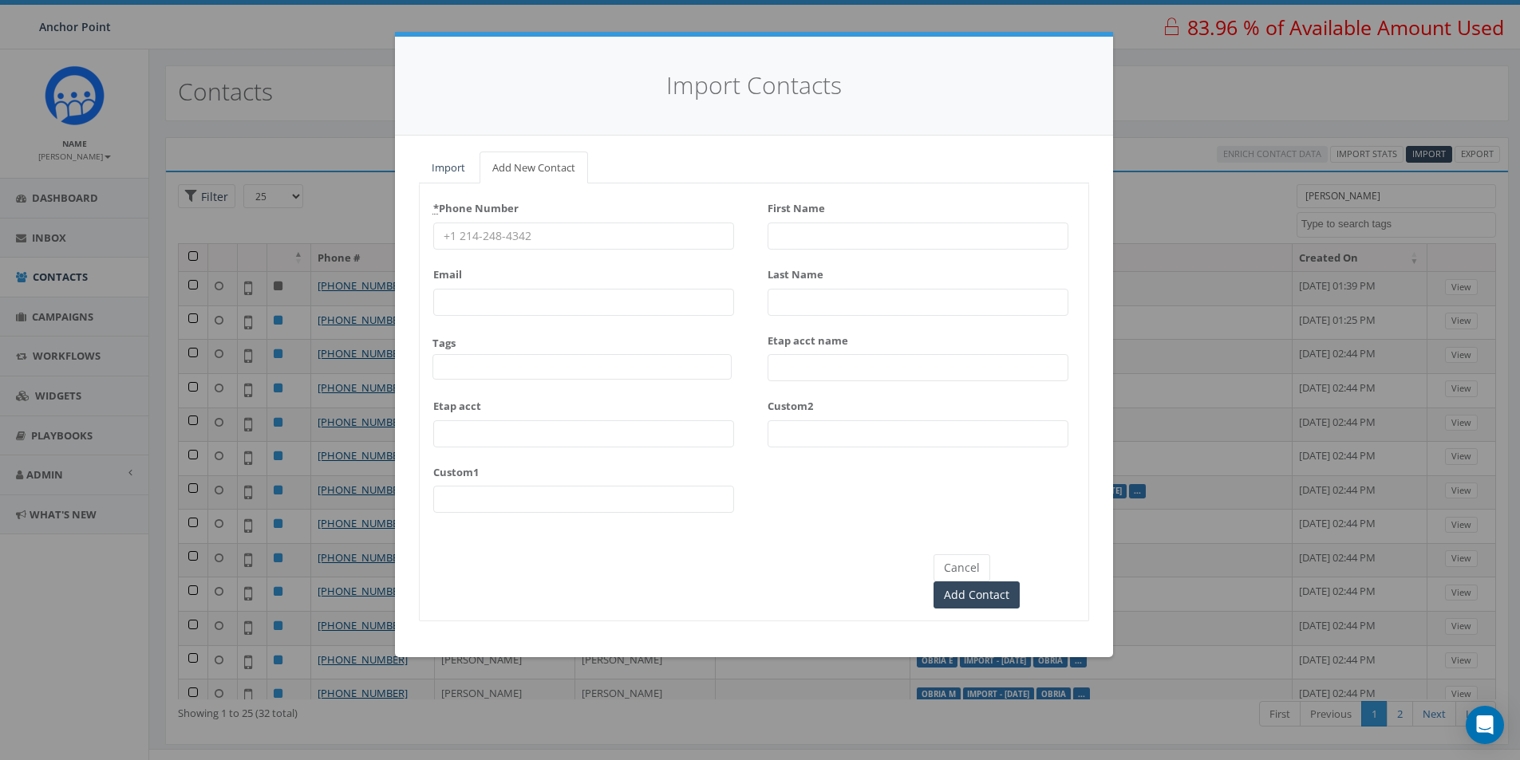
click at [491, 235] on input "* Phone Number" at bounding box center [583, 236] width 301 height 27
type input "281-223-2182"
click at [490, 368] on span at bounding box center [581, 367] width 299 height 26
type textarea "HFC"
select select "HFC-Education Fridays"
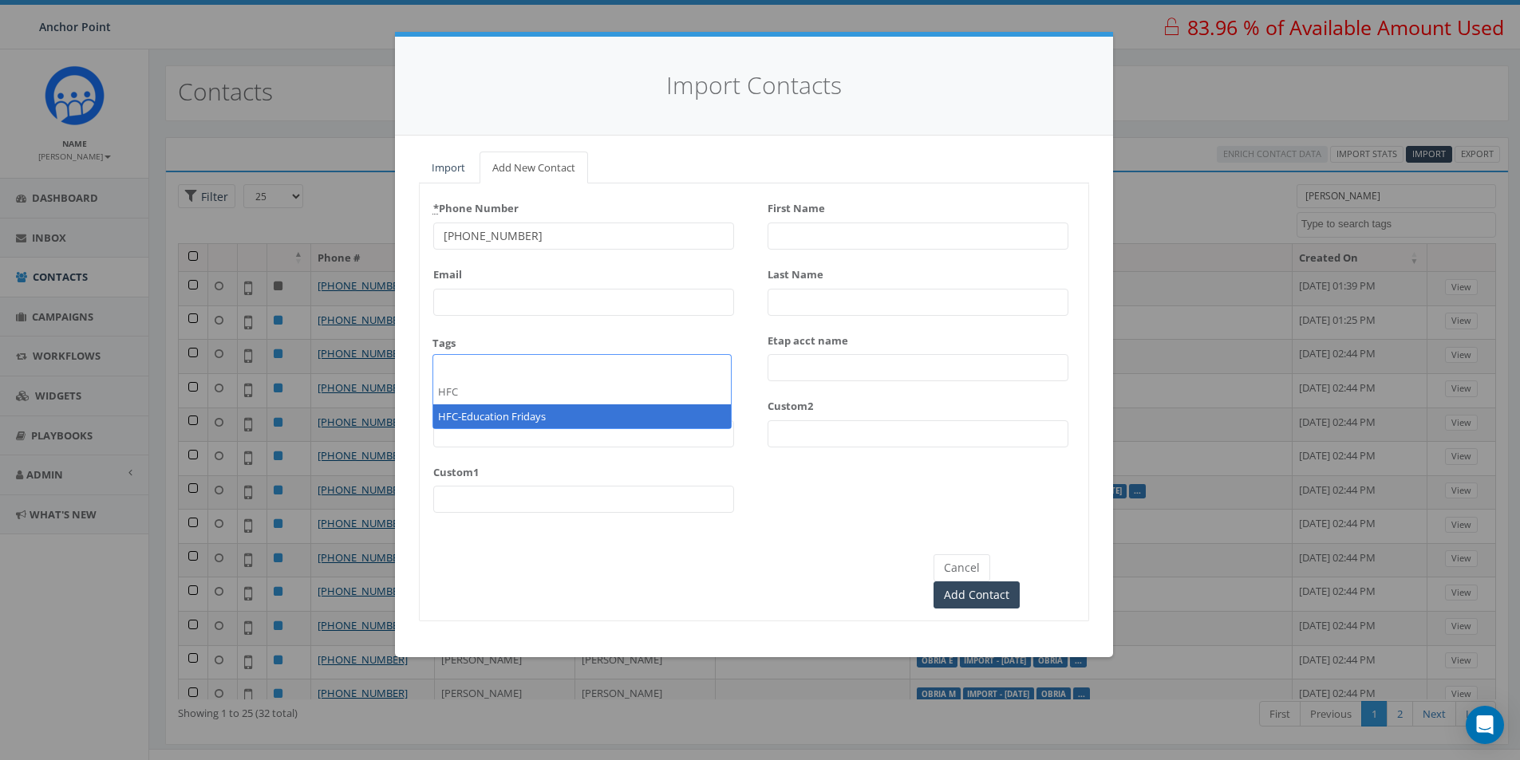
scroll to position [485, 0]
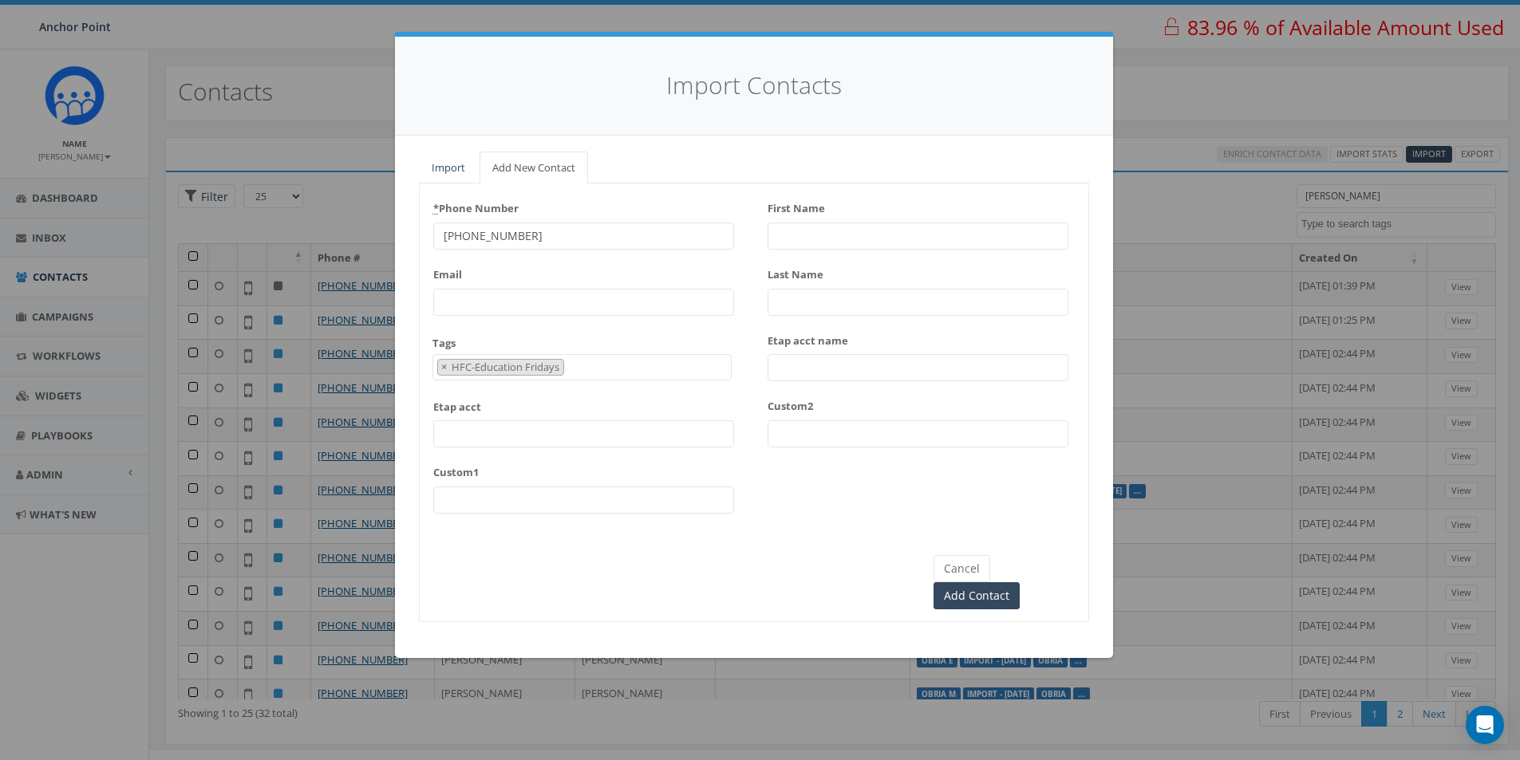
click at [781, 243] on input "First Name" at bounding box center [918, 236] width 301 height 27
type input "Beth"
type input "Embrey"
click at [1011, 582] on input "Add Contact" at bounding box center [976, 595] width 86 height 27
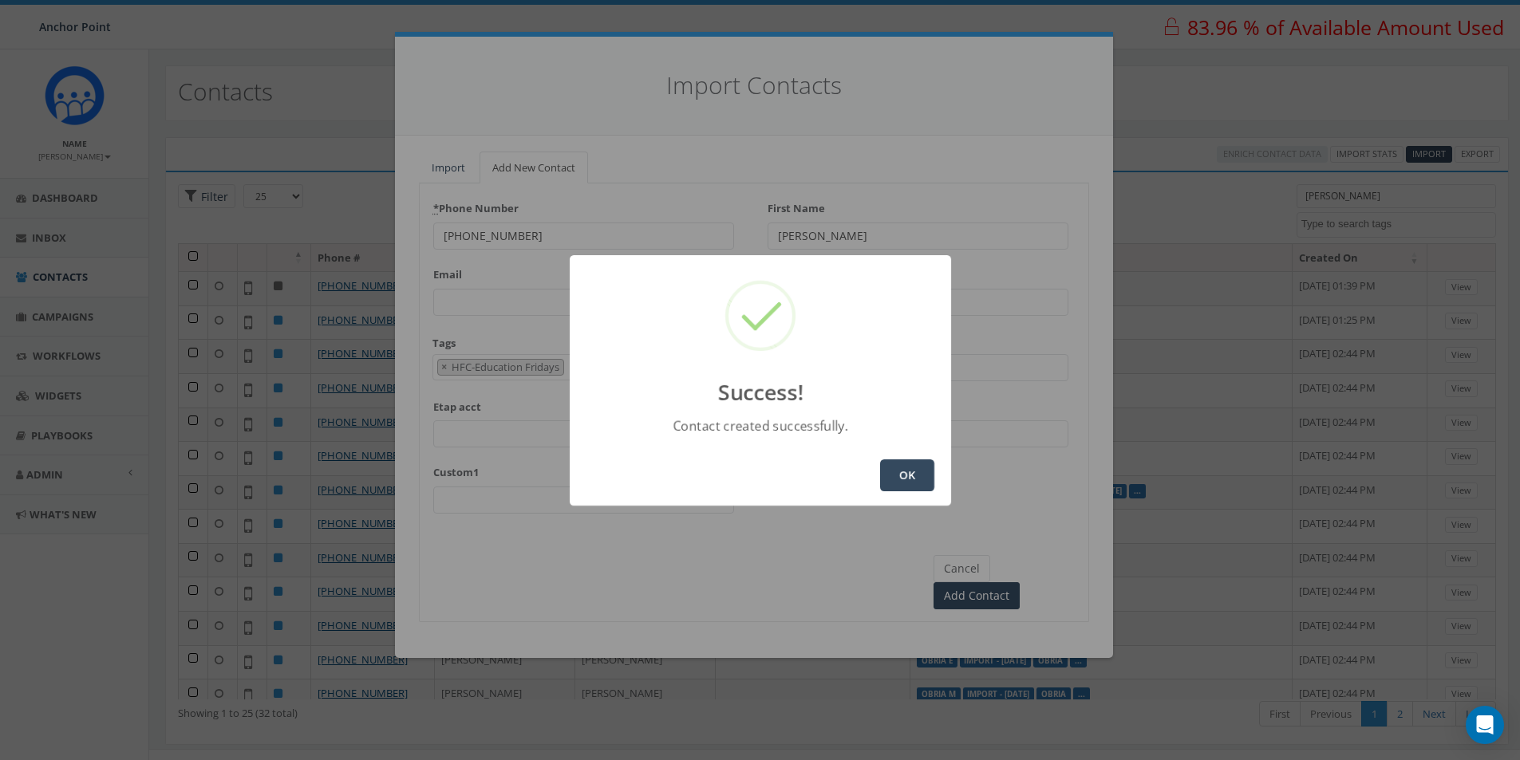
click at [910, 476] on button "OK" at bounding box center [907, 476] width 54 height 32
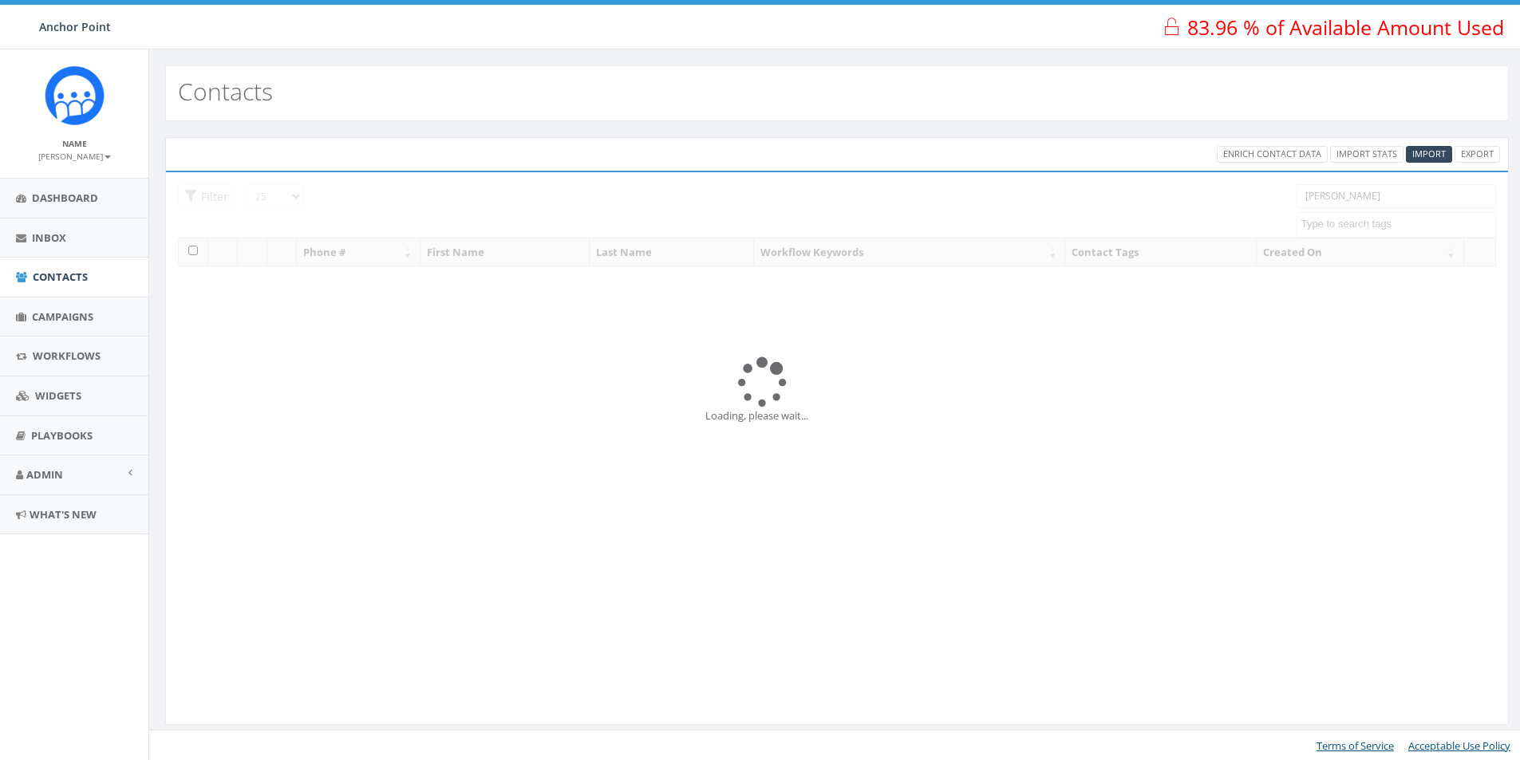
select select
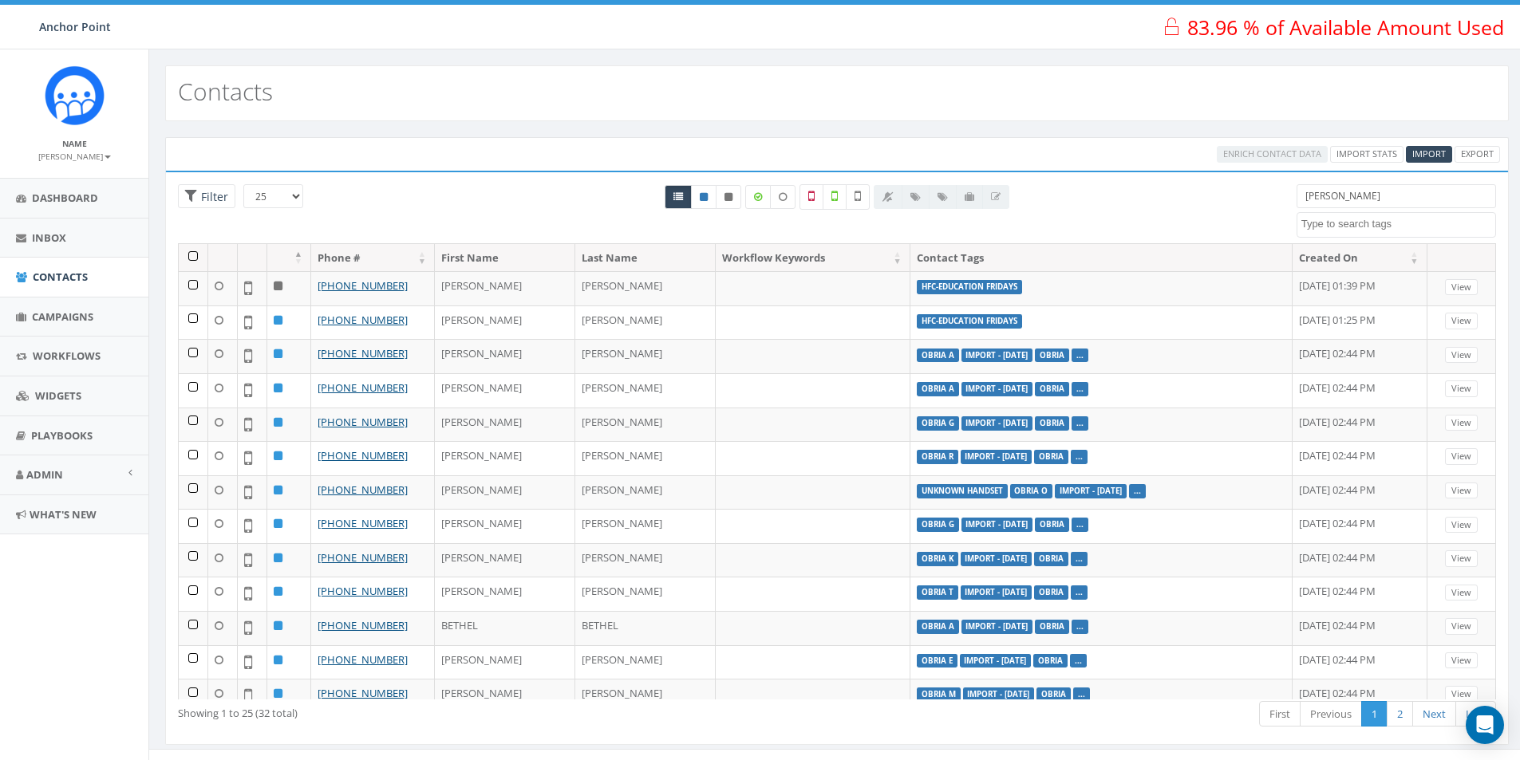
drag, startPoint x: 1345, startPoint y: 197, endPoint x: 1277, endPoint y: 199, distance: 67.9
click at [1277, 199] on div "25 50 100 Filter [PERSON_NAME] 0613 Donor Dinner [DATE] 2024 gala 22 gala guest…" at bounding box center [837, 213] width 1342 height 59
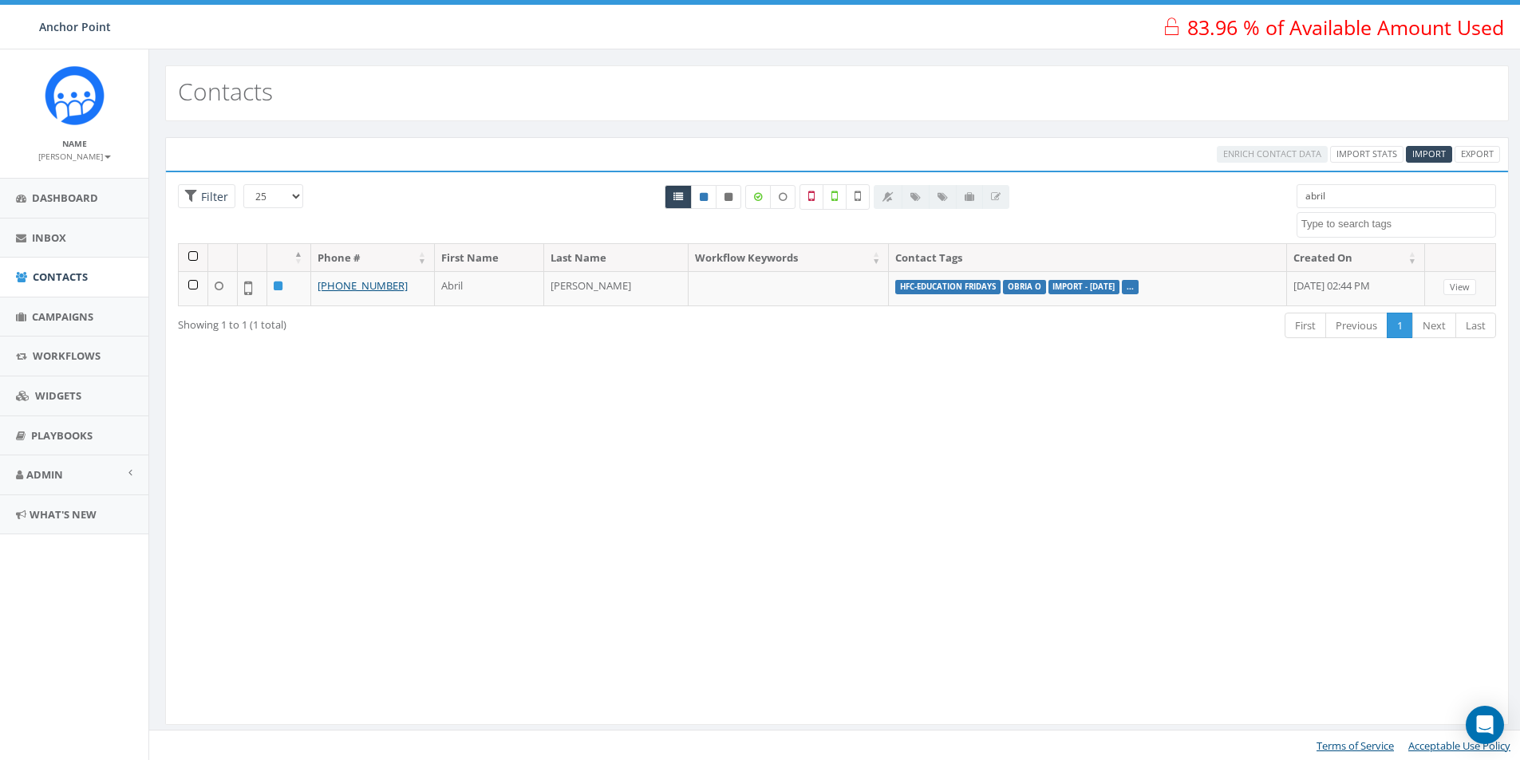
type input "abril"
click at [79, 318] on span "Campaigns" at bounding box center [62, 317] width 61 height 14
